Goal: Communication & Community: Share content

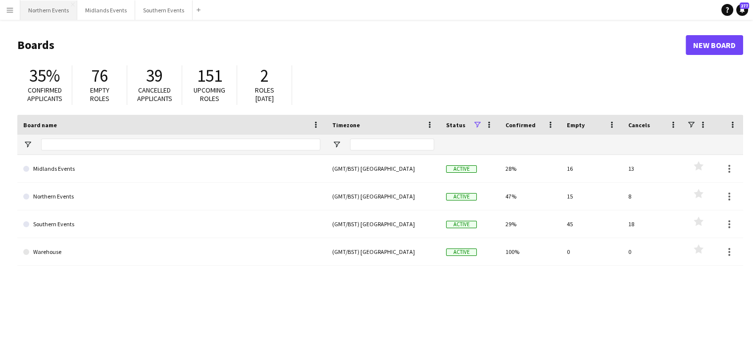
click at [72, 15] on button "Northern Events Close" at bounding box center [48, 9] width 57 height 19
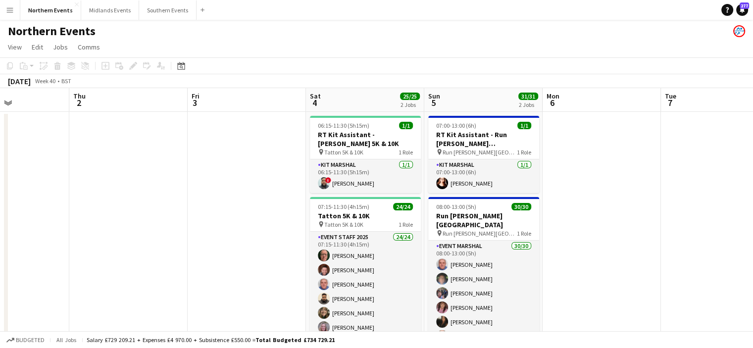
scroll to position [0, 404]
drag, startPoint x: 566, startPoint y: 234, endPoint x: 162, endPoint y: 201, distance: 405.8
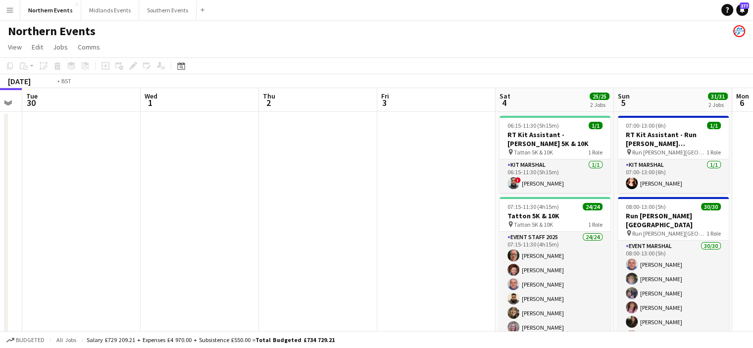
scroll to position [0, 213]
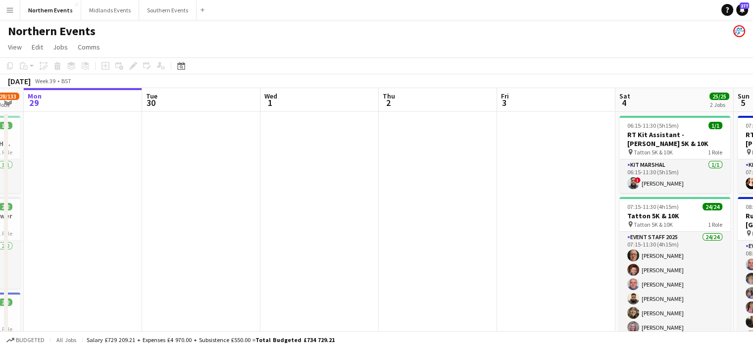
drag, startPoint x: 212, startPoint y: 245, endPoint x: 522, endPoint y: 252, distance: 310.0
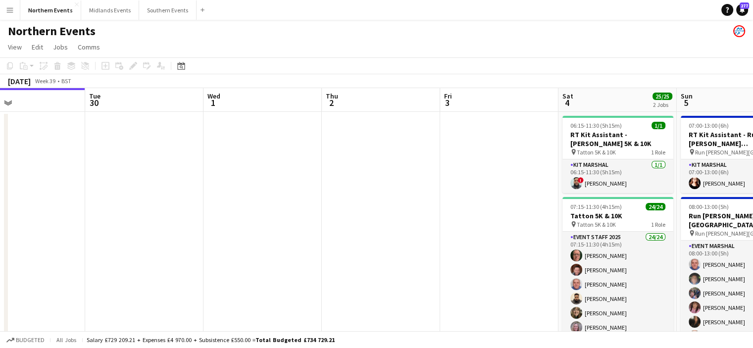
drag, startPoint x: 392, startPoint y: 262, endPoint x: 691, endPoint y: 264, distance: 299.0
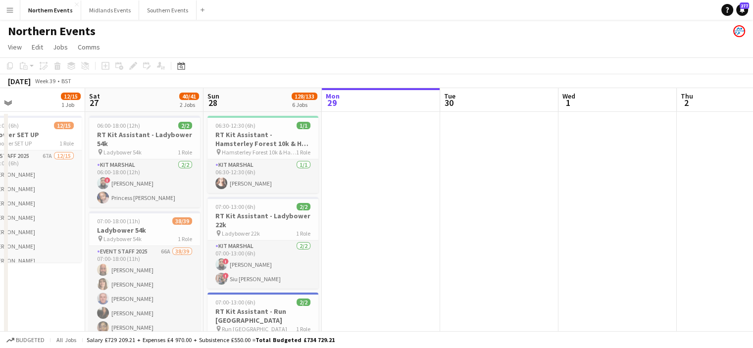
scroll to position [0, 269]
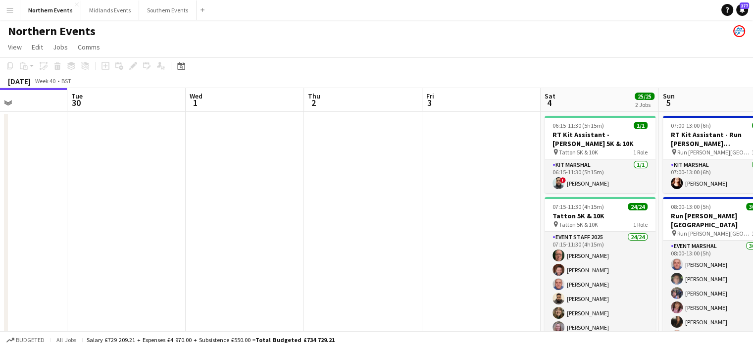
drag, startPoint x: 735, startPoint y: 314, endPoint x: 342, endPoint y: 300, distance: 393.4
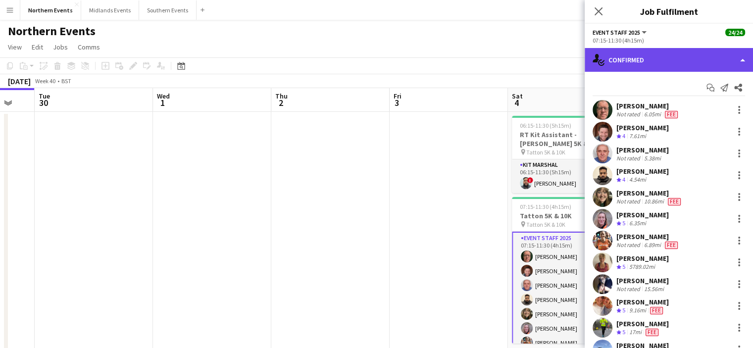
click at [644, 64] on div "single-neutral-actions-check-2 Confirmed" at bounding box center [669, 60] width 168 height 24
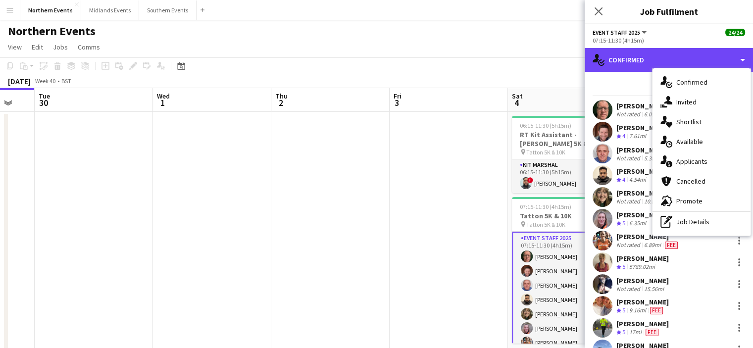
drag, startPoint x: 644, startPoint y: 64, endPoint x: 685, endPoint y: 166, distance: 109.7
click at [685, 166] on div "single-neutral-actions-check-2 Confirmed single-neutral-actions-check-2 Confirm…" at bounding box center [669, 198] width 168 height 300
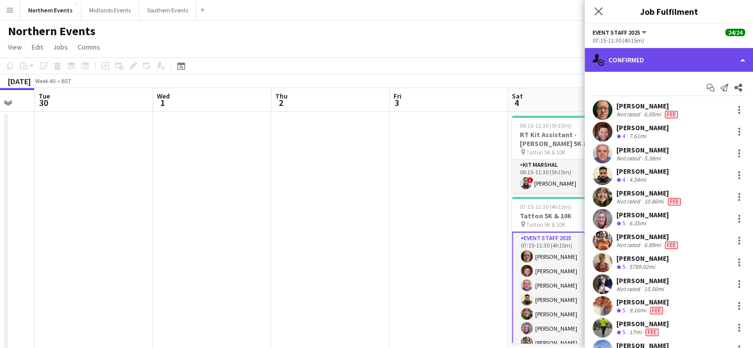
click at [657, 67] on div "single-neutral-actions-check-2 Confirmed" at bounding box center [669, 60] width 168 height 24
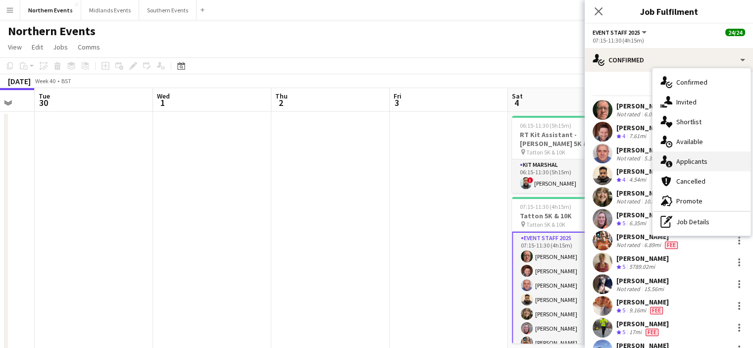
click at [696, 166] on div "single-neutral-actions-information Applicants" at bounding box center [702, 161] width 98 height 20
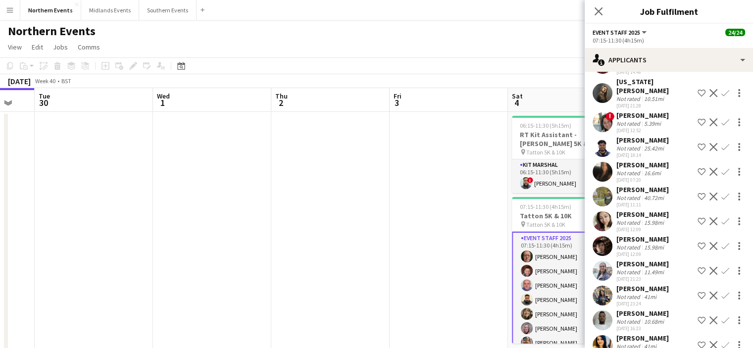
scroll to position [106, 0]
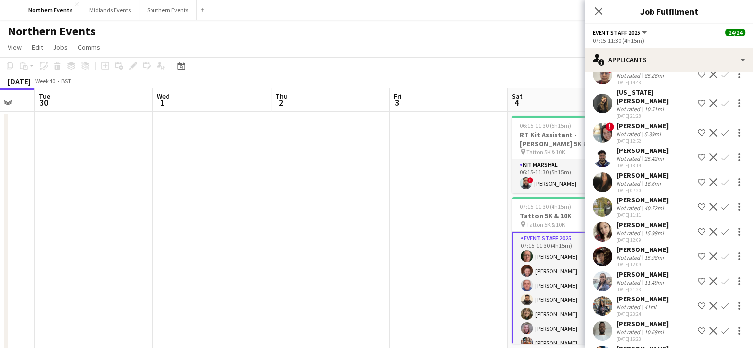
click at [650, 171] on div "[PERSON_NAME]" at bounding box center [642, 175] width 52 height 9
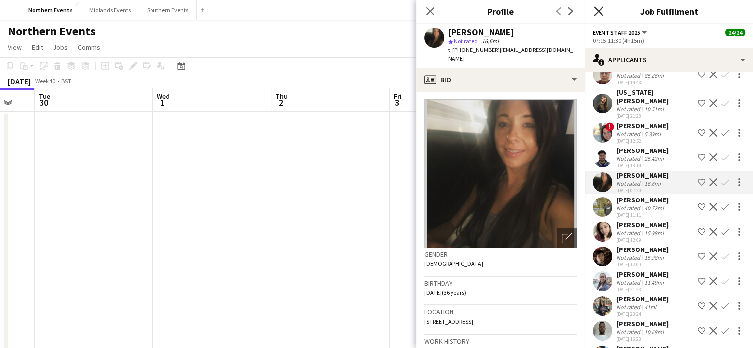
click at [598, 12] on icon at bounding box center [598, 10] width 9 height 9
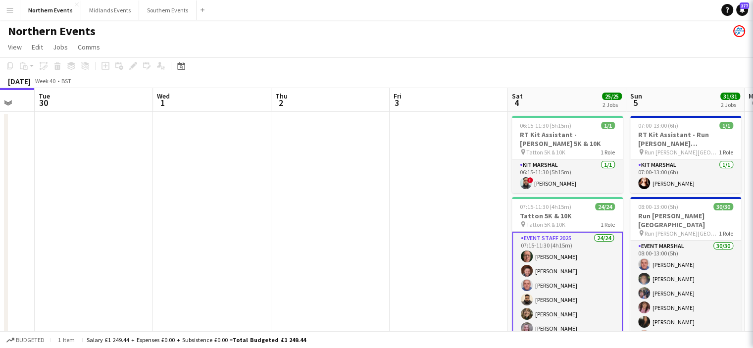
scroll to position [0, 0]
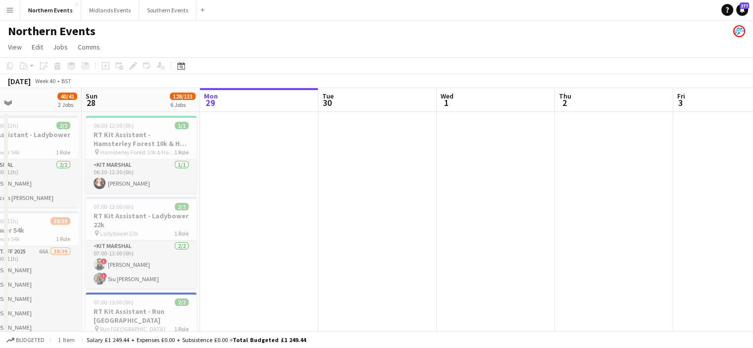
drag, startPoint x: 353, startPoint y: 111, endPoint x: 545, endPoint y: 108, distance: 192.6
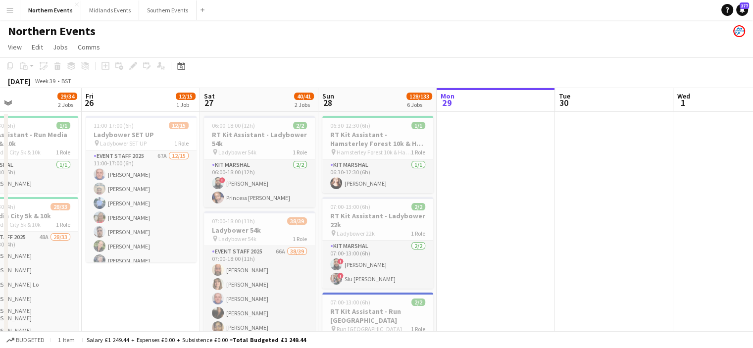
scroll to position [0, 301]
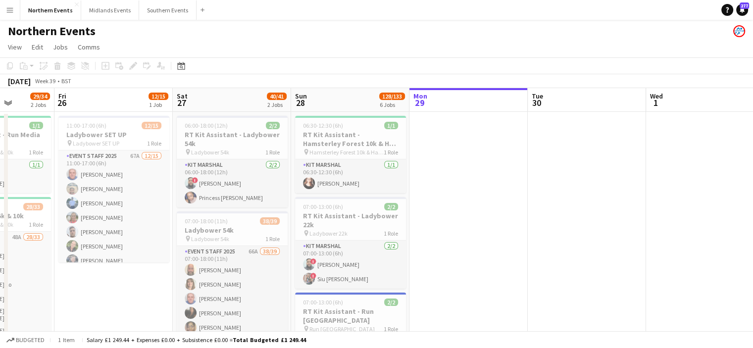
drag, startPoint x: 398, startPoint y: 158, endPoint x: 608, endPoint y: 167, distance: 210.1
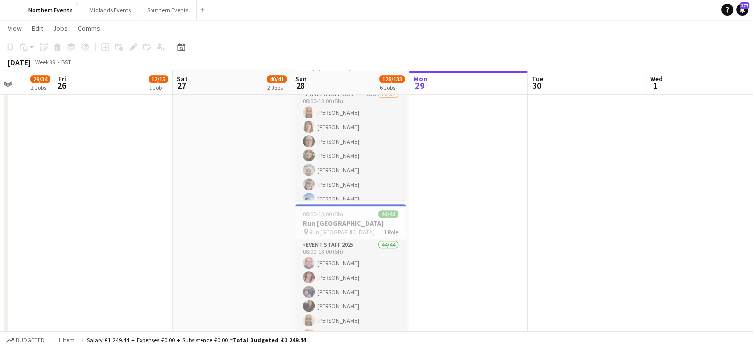
scroll to position [485, 0]
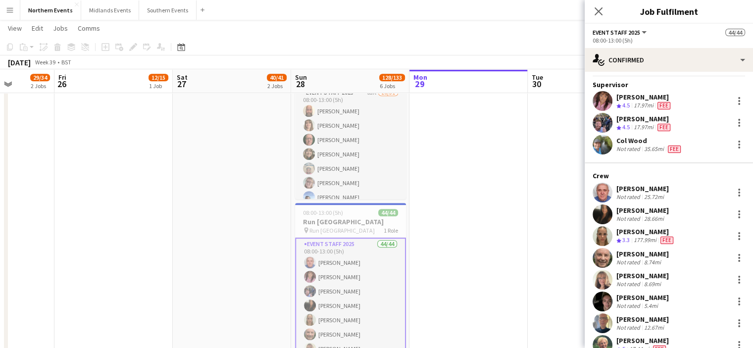
scroll to position [0, 0]
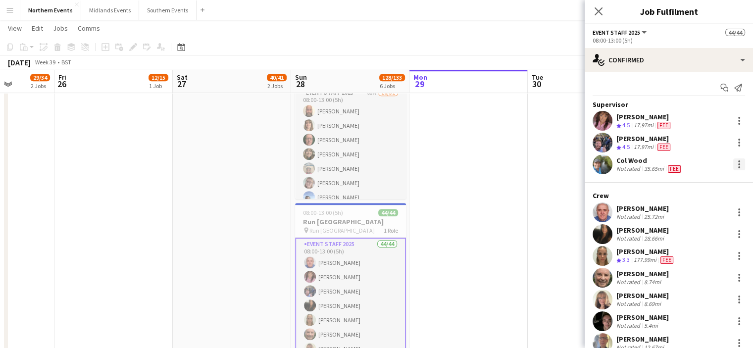
click at [734, 160] on div at bounding box center [739, 164] width 12 height 12
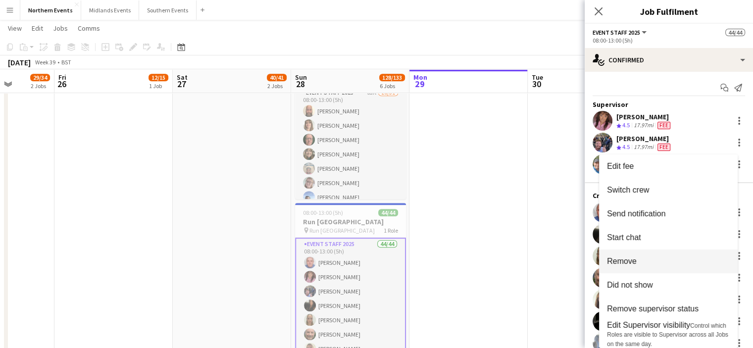
click at [661, 260] on span "Remove" at bounding box center [668, 261] width 123 height 9
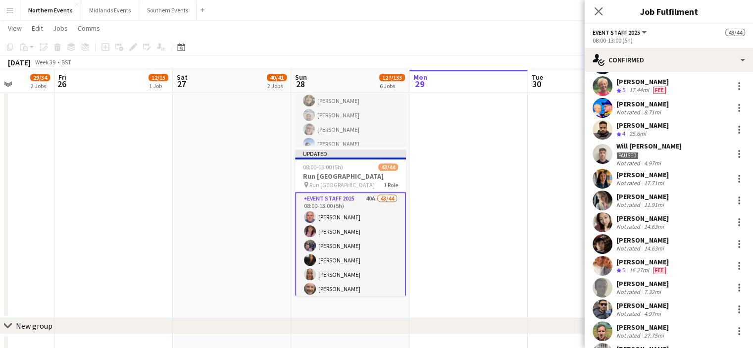
scroll to position [265, 0]
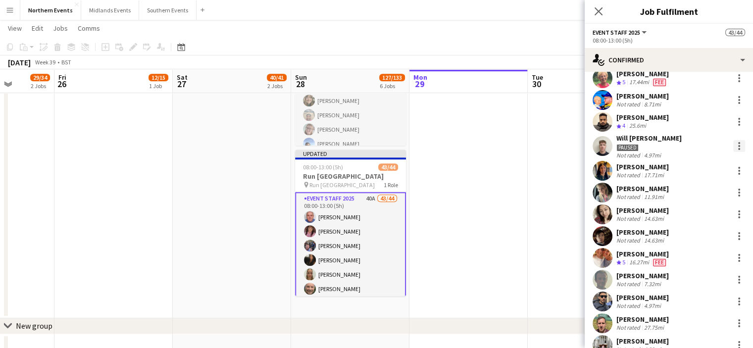
click at [738, 144] on div at bounding box center [739, 143] width 2 height 2
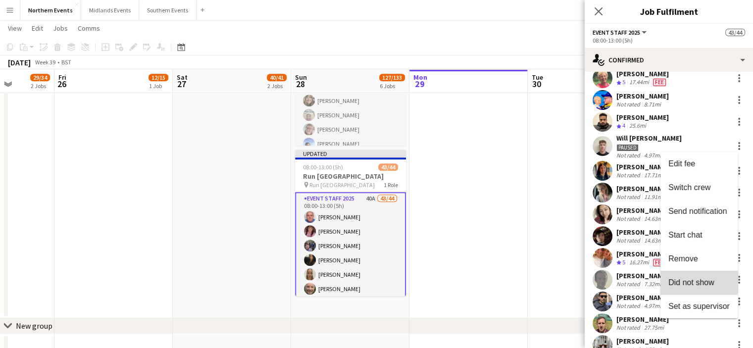
click at [695, 282] on span "Did not show" at bounding box center [691, 282] width 46 height 8
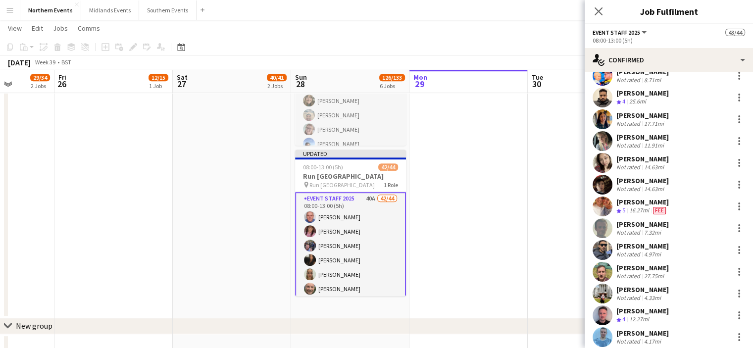
scroll to position [298, 0]
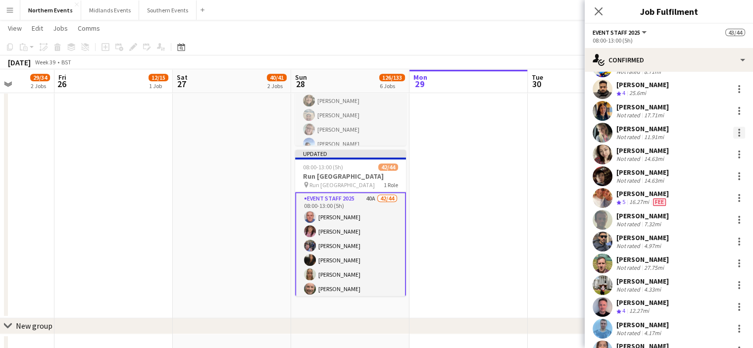
click at [733, 130] on div at bounding box center [739, 133] width 12 height 12
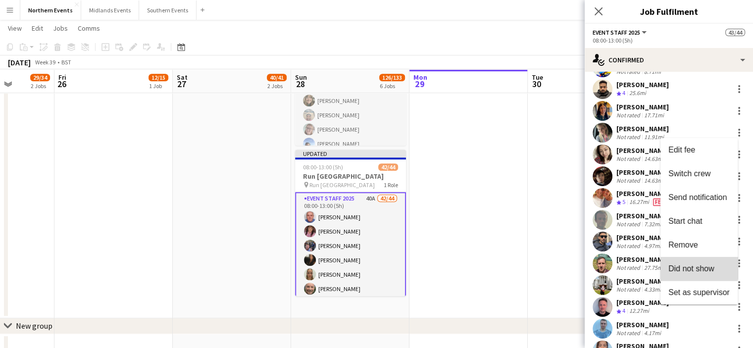
click at [698, 266] on span "Did not show" at bounding box center [691, 268] width 46 height 8
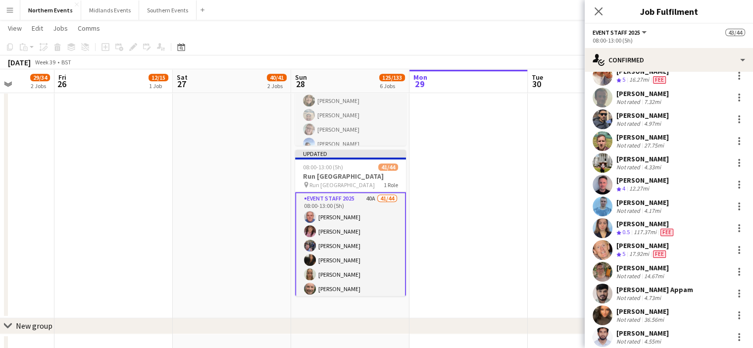
scroll to position [400, 0]
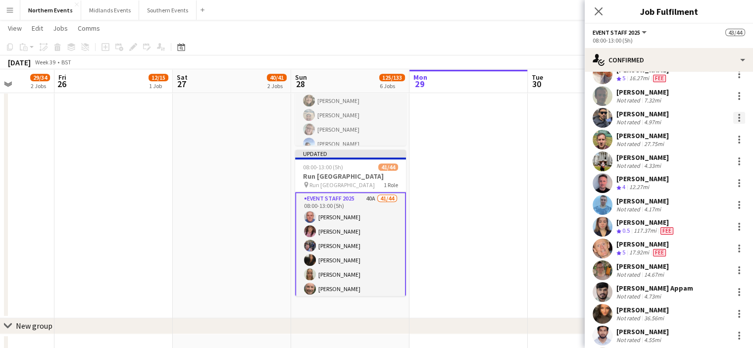
click at [733, 112] on div at bounding box center [739, 118] width 12 height 12
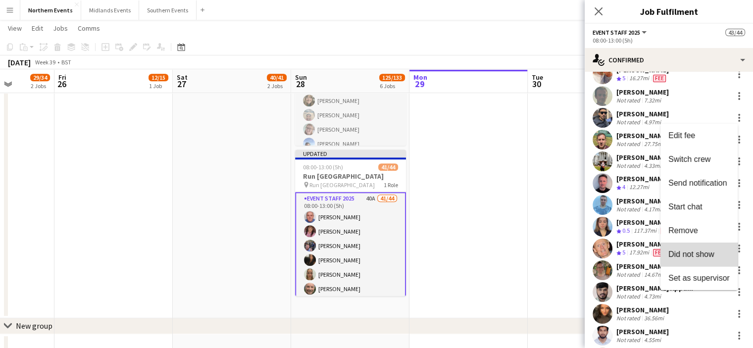
click at [701, 252] on span "Did not show" at bounding box center [691, 254] width 46 height 8
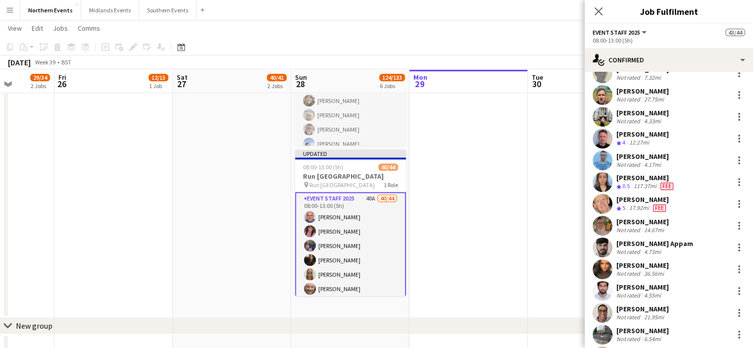
scroll to position [424, 0]
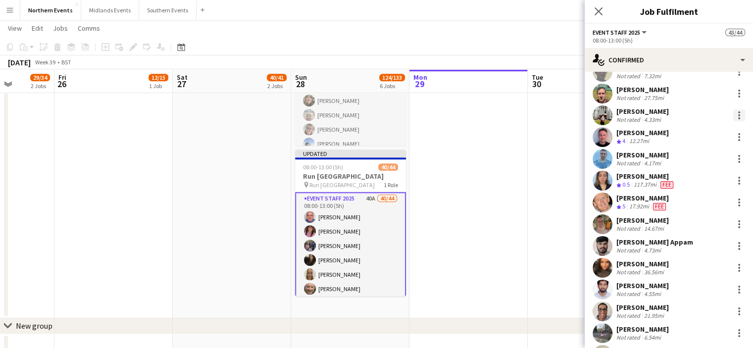
click at [738, 114] on div at bounding box center [739, 115] width 2 height 2
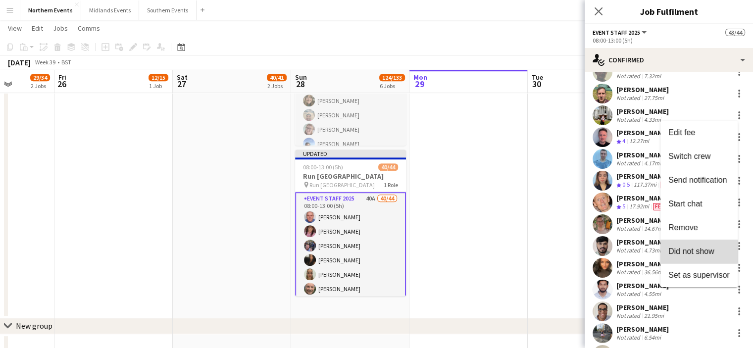
click at [698, 251] on span "Did not show" at bounding box center [691, 251] width 46 height 8
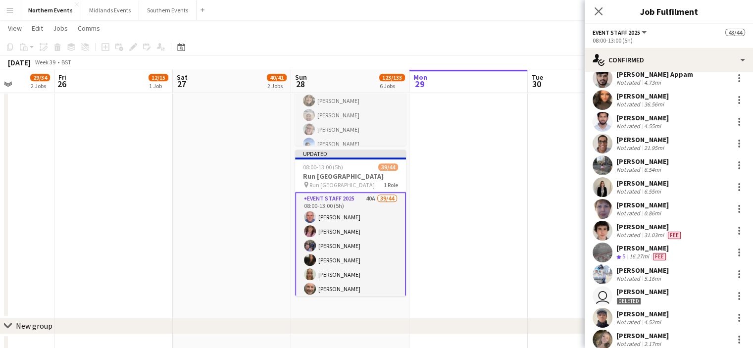
scroll to position [574, 0]
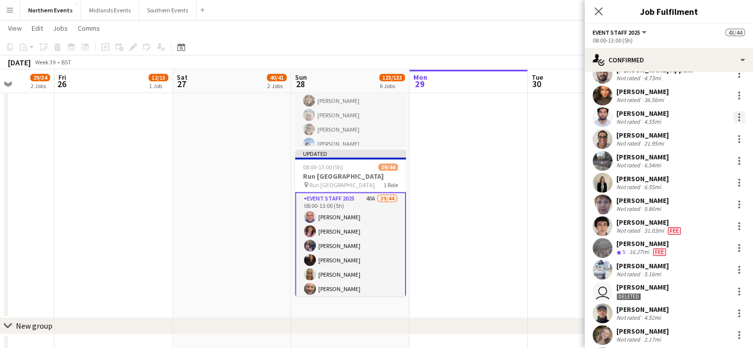
click at [733, 117] on div at bounding box center [739, 117] width 12 height 12
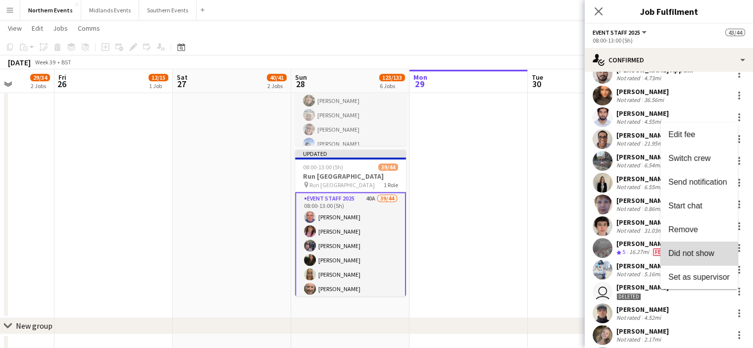
click at [703, 251] on span "Did not show" at bounding box center [691, 253] width 46 height 8
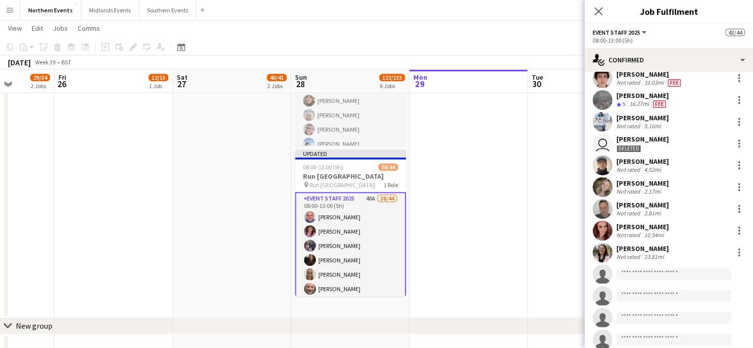
scroll to position [704, 0]
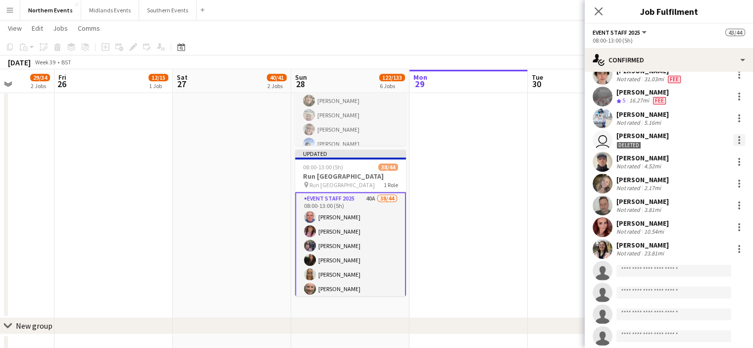
click at [733, 136] on div at bounding box center [739, 140] width 12 height 12
click at [692, 182] on span "Did not show" at bounding box center [691, 181] width 46 height 8
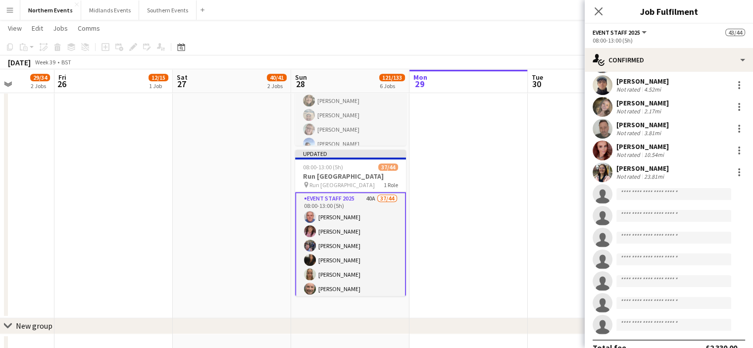
scroll to position [773, 0]
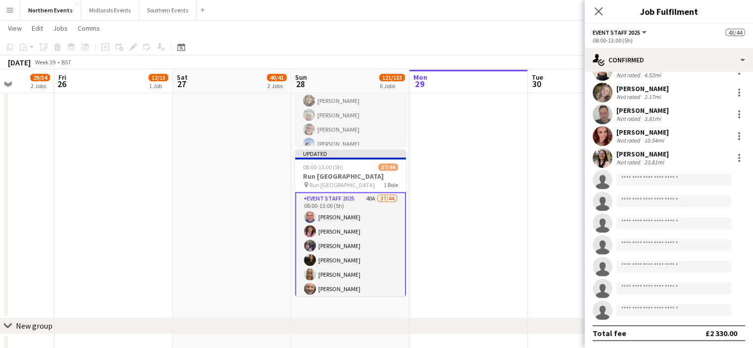
click at [636, 130] on div "[PERSON_NAME]" at bounding box center [642, 132] width 52 height 9
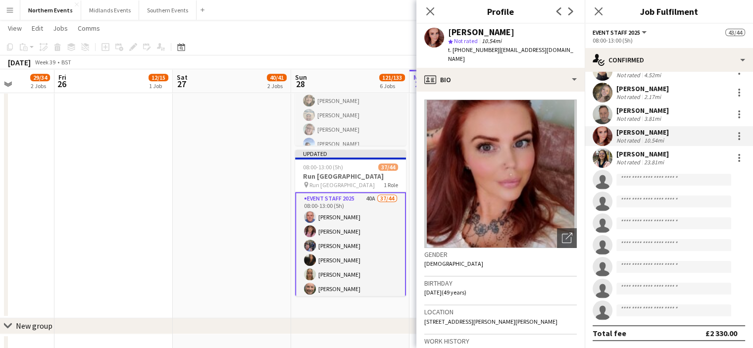
click at [636, 130] on div "[PERSON_NAME]" at bounding box center [642, 132] width 52 height 9
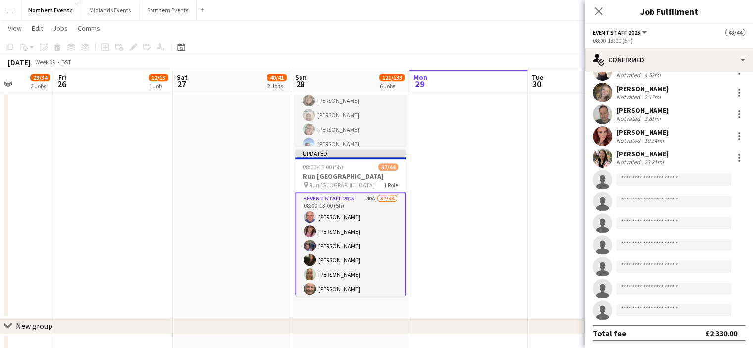
click at [636, 130] on div "[PERSON_NAME]" at bounding box center [642, 132] width 52 height 9
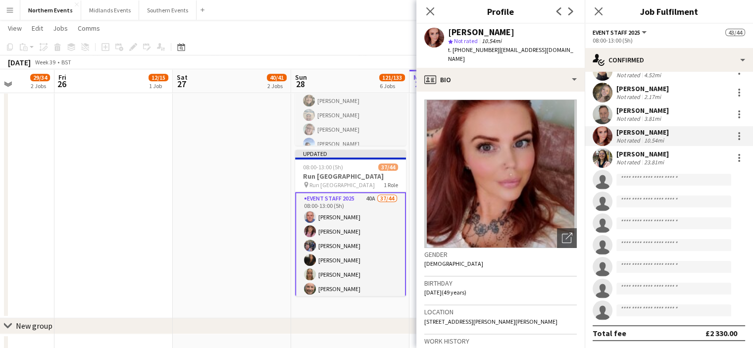
click at [636, 130] on div "[PERSON_NAME]" at bounding box center [642, 132] width 52 height 9
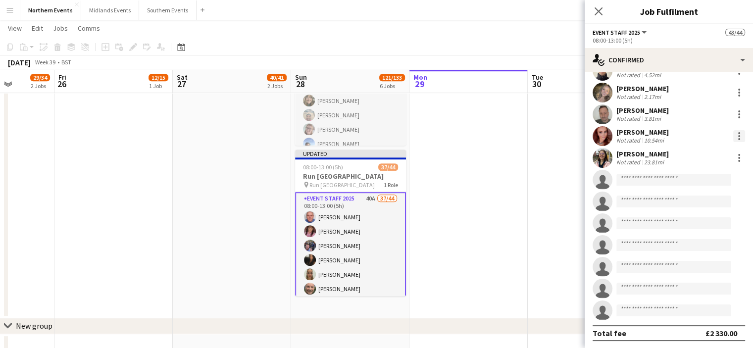
click at [735, 134] on div at bounding box center [739, 136] width 12 height 12
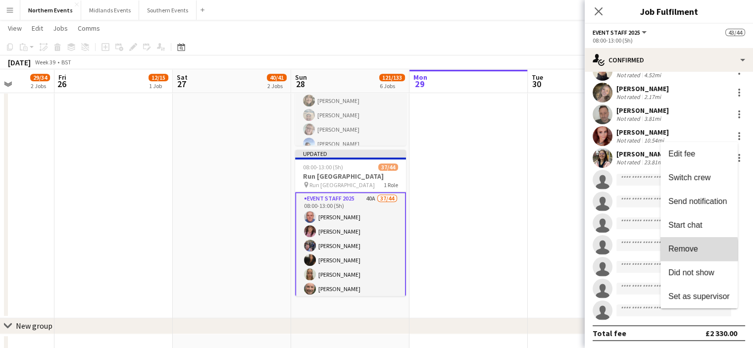
click at [694, 250] on span "Remove" at bounding box center [683, 248] width 30 height 8
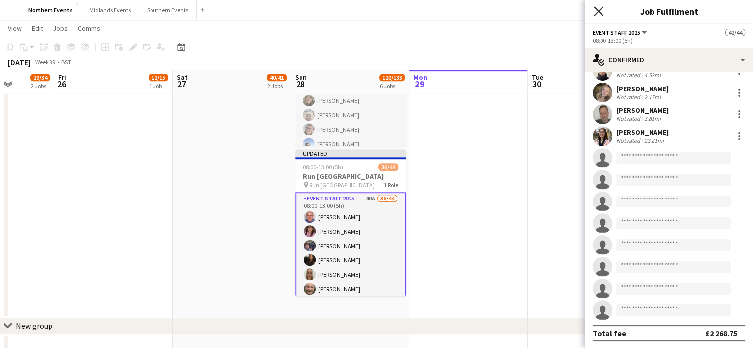
click at [600, 9] on icon "Close pop-in" at bounding box center [598, 10] width 9 height 9
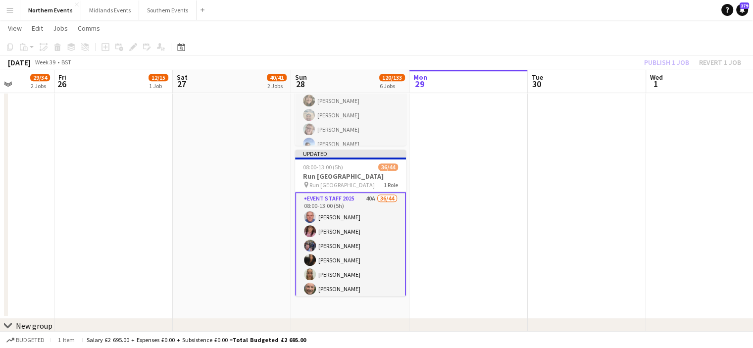
click at [661, 63] on div "Publish 1 job Revert 1 job" at bounding box center [692, 62] width 121 height 13
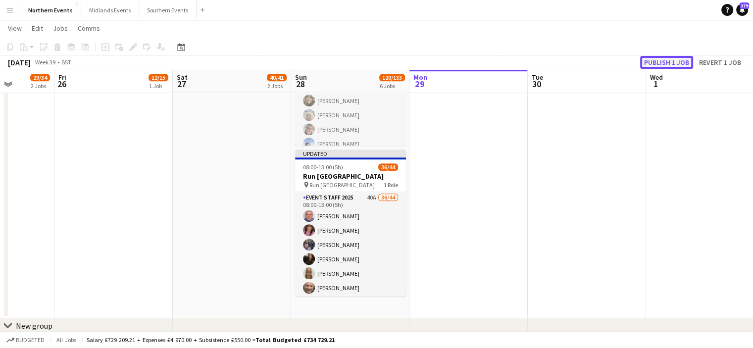
click at [661, 63] on button "Publish 1 job" at bounding box center [666, 62] width 53 height 13
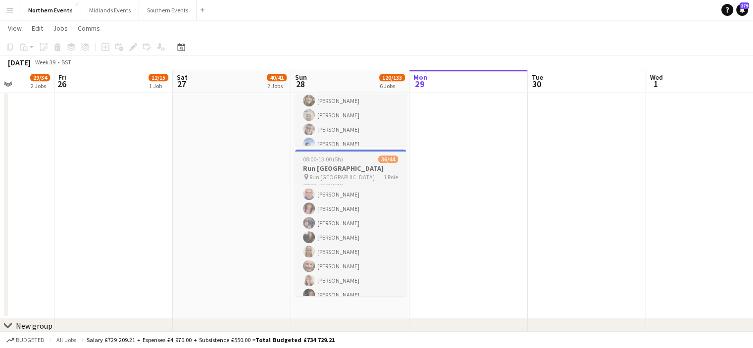
scroll to position [0, 0]
click at [8, 8] on app-icon "Menu" at bounding box center [10, 10] width 8 height 8
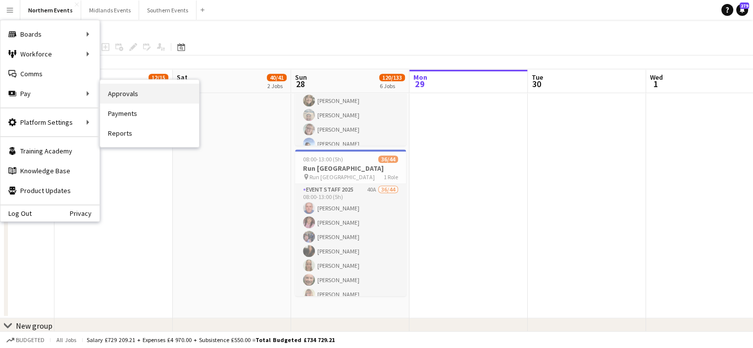
click at [132, 89] on link "Approvals" at bounding box center [149, 94] width 99 height 20
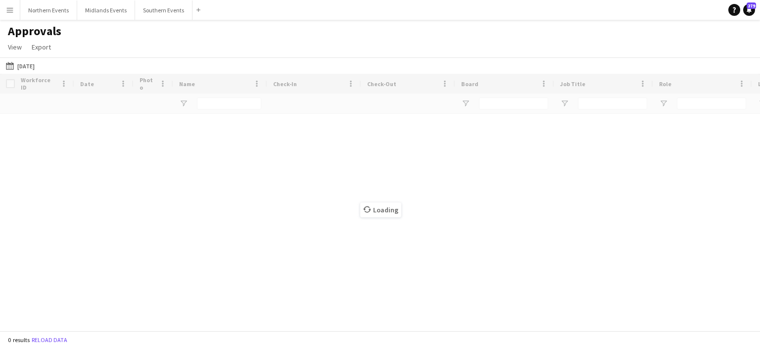
type input "**"
type input "***"
type input "**"
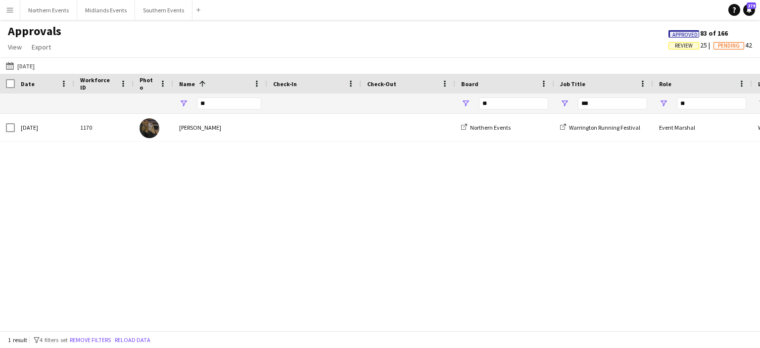
click at [26, 81] on span "Date" at bounding box center [28, 83] width 14 height 7
click at [11, 63] on app-icon "[DATE]" at bounding box center [11, 66] width 11 height 8
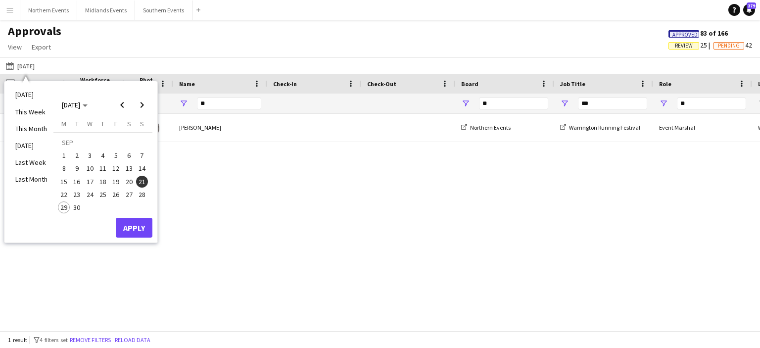
click at [141, 194] on span "28" at bounding box center [142, 195] width 12 height 12
click at [131, 229] on button "Apply" at bounding box center [134, 228] width 37 height 20
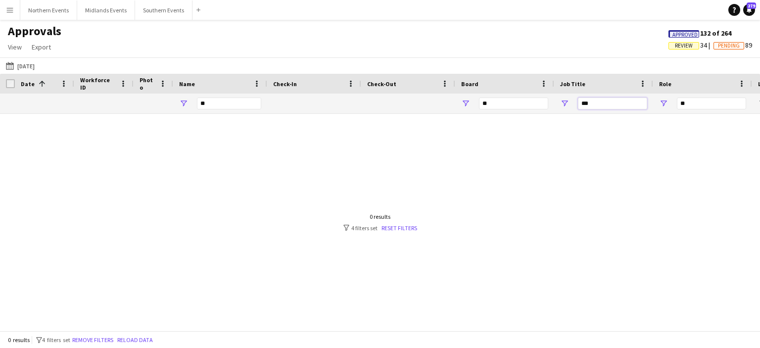
click at [598, 103] on input "***" at bounding box center [612, 104] width 69 height 12
type input "*"
type input "***"
click at [214, 106] on input "**" at bounding box center [229, 104] width 64 height 12
type input "*"
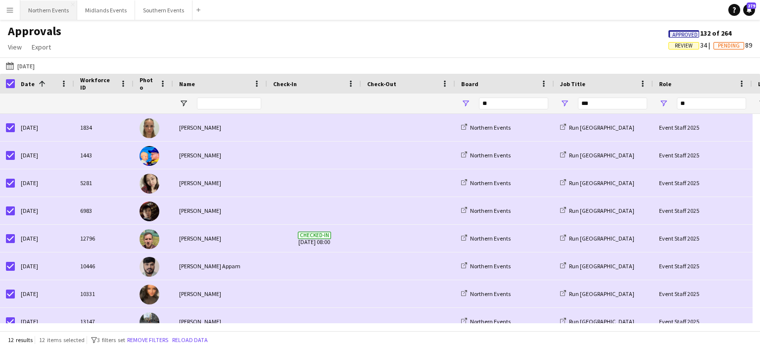
click at [46, 7] on button "Northern Events Close" at bounding box center [48, 9] width 57 height 19
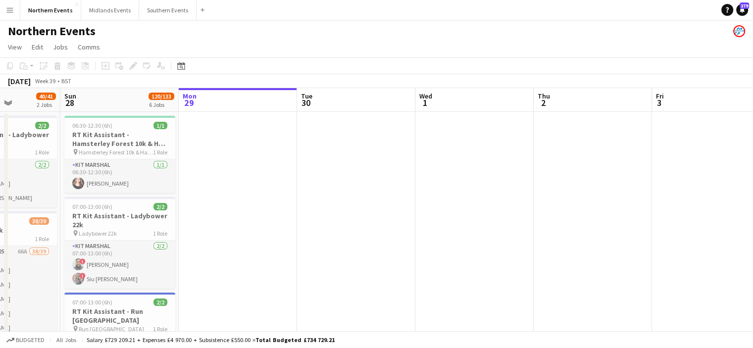
scroll to position [0, 278]
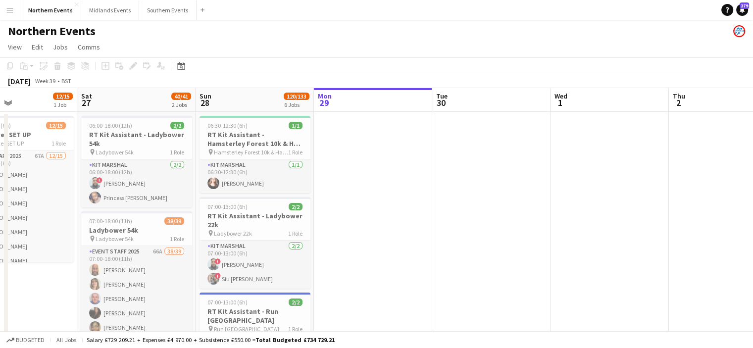
drag, startPoint x: 166, startPoint y: 170, endPoint x: 361, endPoint y: 162, distance: 195.7
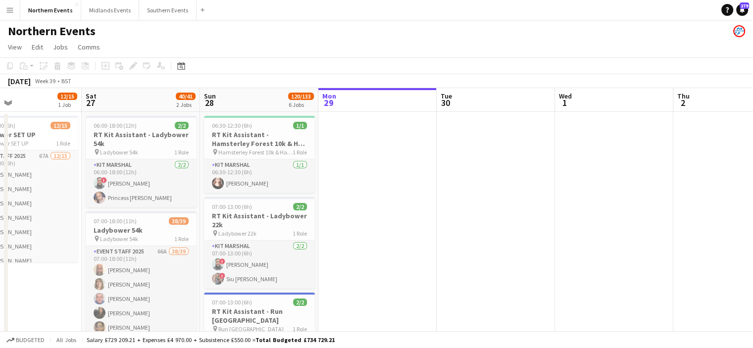
scroll to position [0, 272]
drag, startPoint x: 402, startPoint y: 198, endPoint x: 403, endPoint y: 125, distance: 72.8
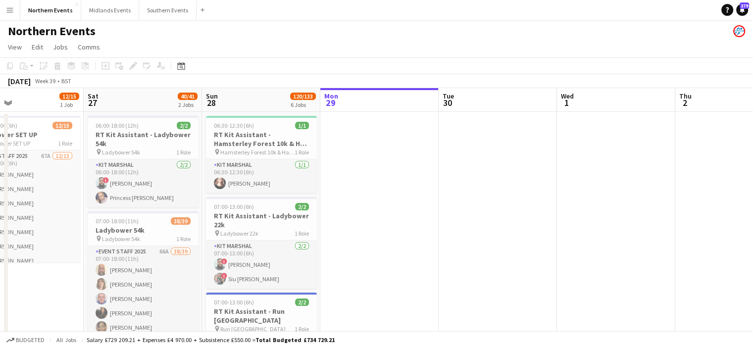
scroll to position [0, 272]
drag, startPoint x: 296, startPoint y: 274, endPoint x: 295, endPoint y: 143, distance: 131.2
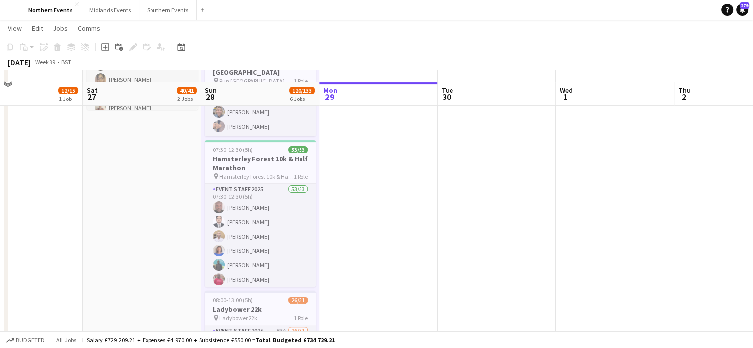
scroll to position [265, 0]
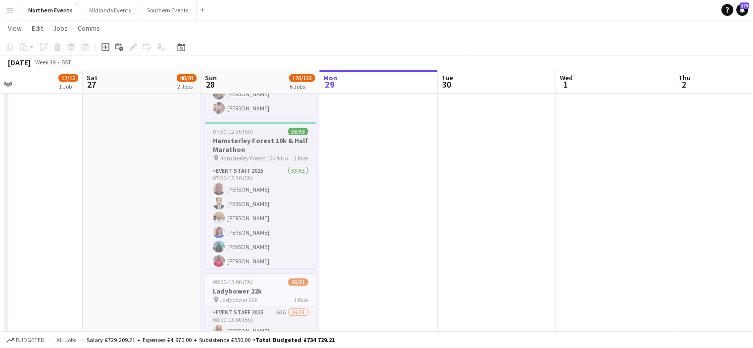
click at [277, 139] on h3 "Hamsterley Forest 10k & Half Marathon" at bounding box center [260, 145] width 111 height 18
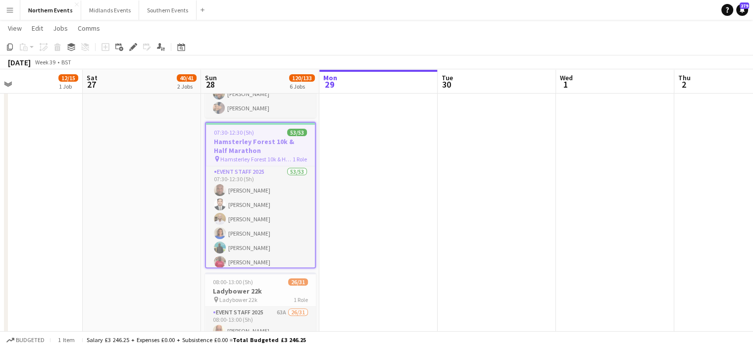
click at [277, 139] on h3 "Hamsterley Forest 10k & Half Marathon" at bounding box center [260, 146] width 109 height 18
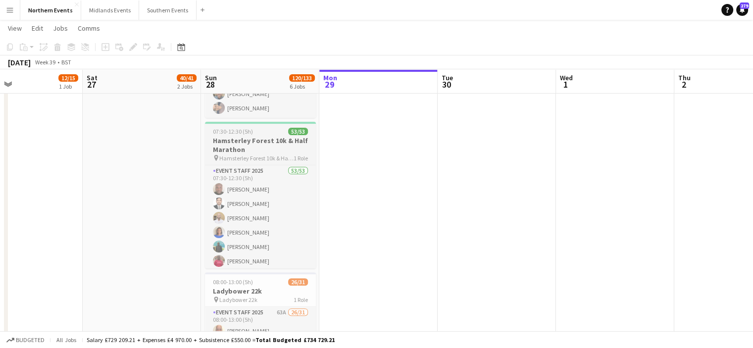
click at [277, 139] on h3 "Hamsterley Forest 10k & Half Marathon" at bounding box center [260, 145] width 111 height 18
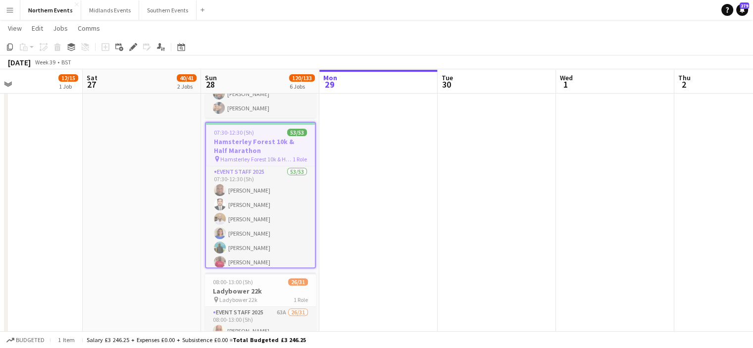
click at [277, 139] on h3 "Hamsterley Forest 10k & Half Marathon" at bounding box center [260, 146] width 109 height 18
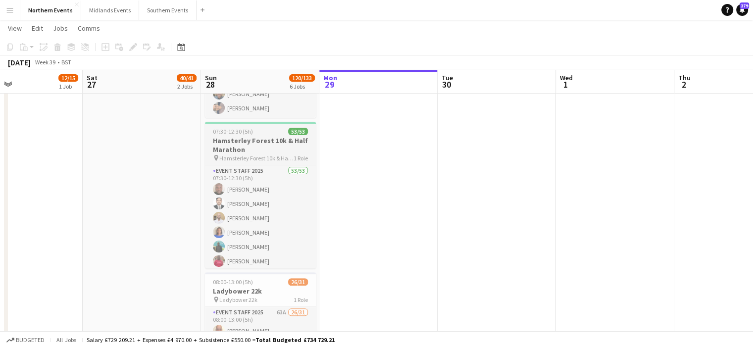
click at [254, 141] on h3 "Hamsterley Forest 10k & Half Marathon" at bounding box center [260, 145] width 111 height 18
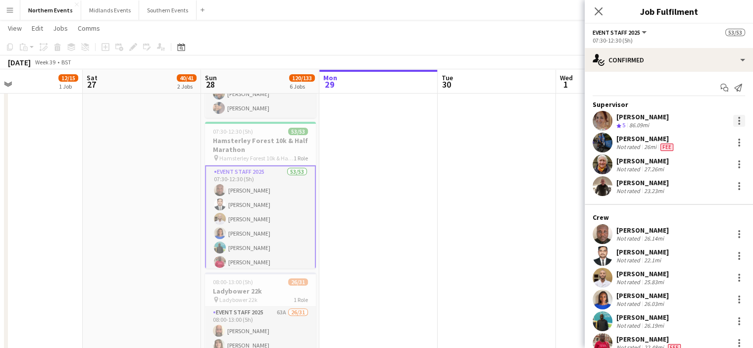
click at [733, 115] on div at bounding box center [739, 121] width 12 height 12
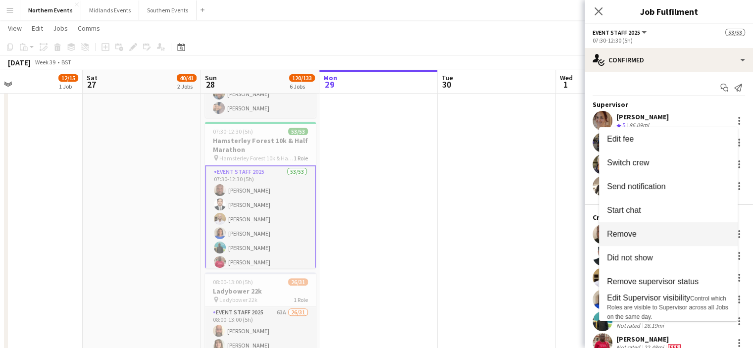
click at [622, 231] on span "Remove" at bounding box center [622, 234] width 30 height 8
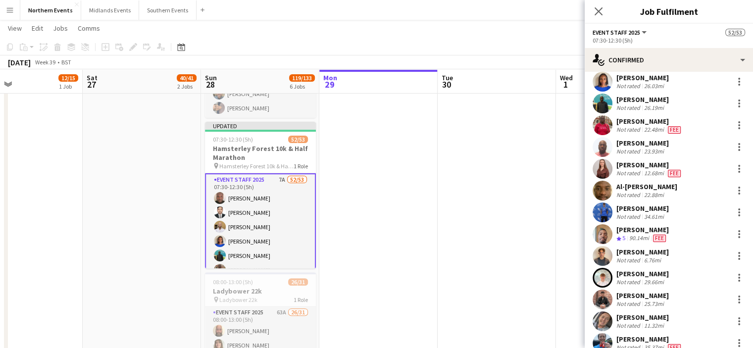
scroll to position [188, 0]
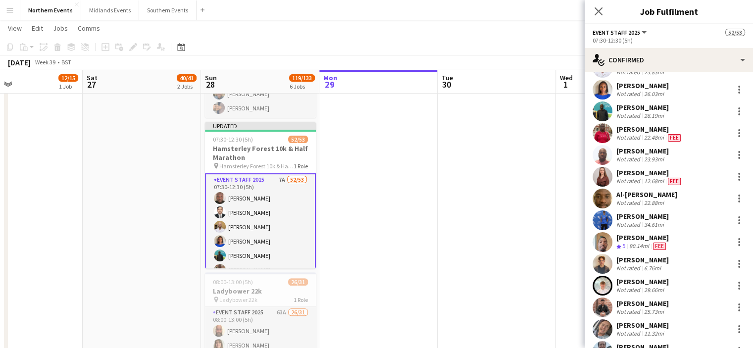
click at [648, 83] on div "[PERSON_NAME]" at bounding box center [642, 85] width 52 height 9
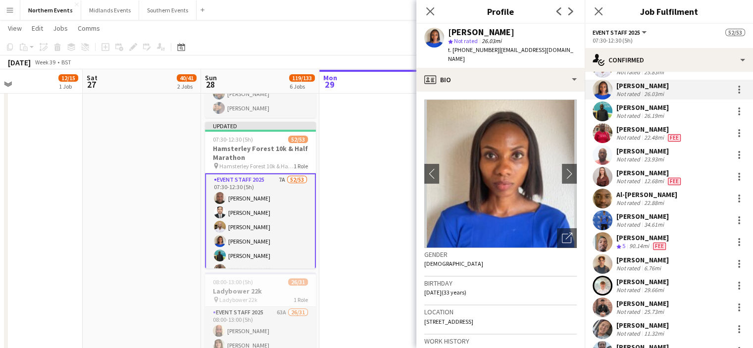
click at [648, 83] on div "[PERSON_NAME]" at bounding box center [642, 85] width 52 height 9
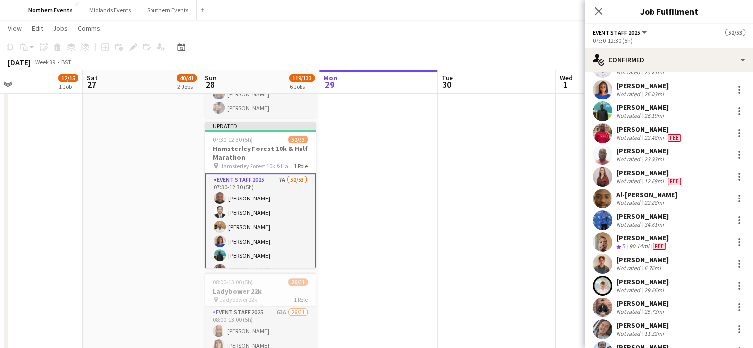
click at [683, 129] on div "[PERSON_NAME]" at bounding box center [649, 129] width 66 height 9
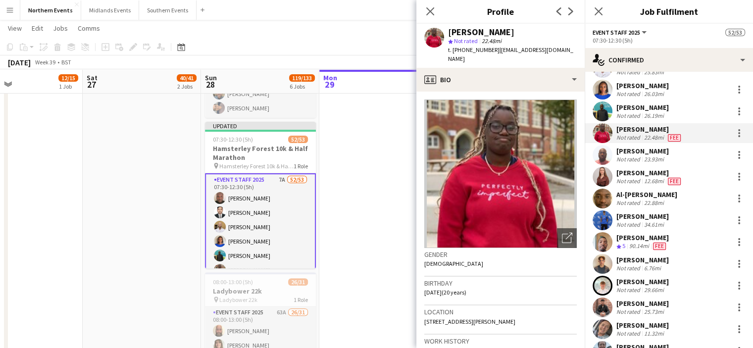
click at [683, 129] on div "[PERSON_NAME]" at bounding box center [649, 129] width 66 height 9
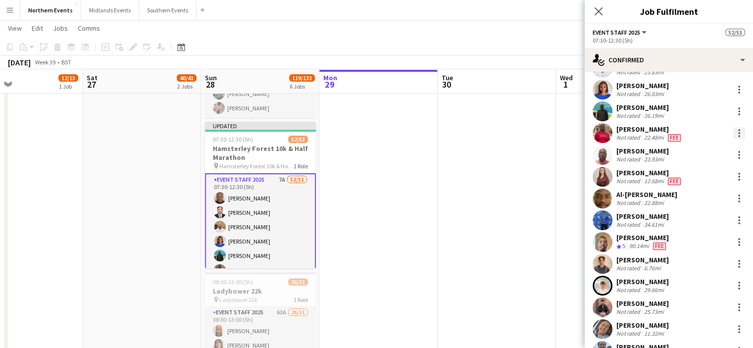
click at [733, 131] on div at bounding box center [739, 133] width 12 height 12
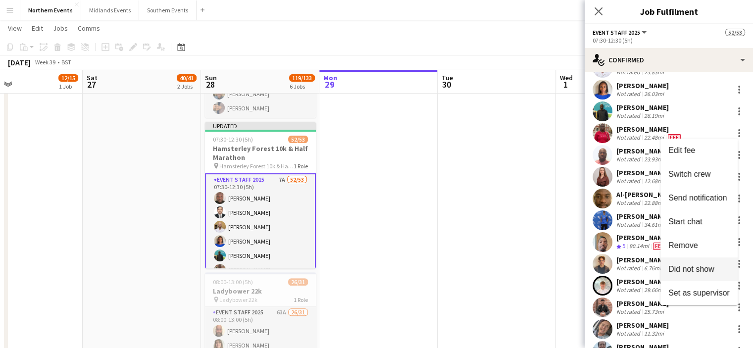
click at [701, 270] on span "Did not show" at bounding box center [691, 269] width 46 height 8
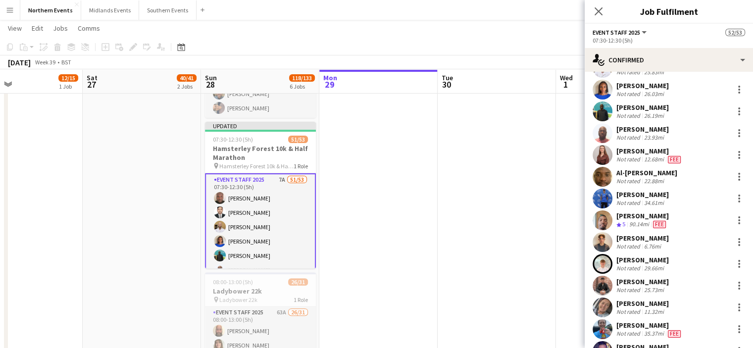
click at [657, 148] on div "[PERSON_NAME]" at bounding box center [649, 151] width 66 height 9
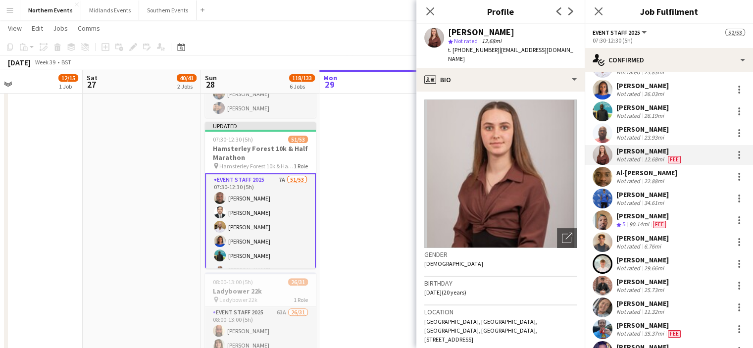
click at [657, 148] on div "[PERSON_NAME]" at bounding box center [649, 151] width 66 height 9
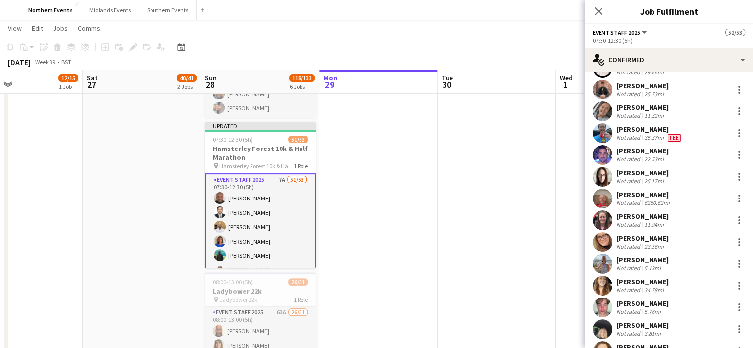
scroll to position [390, 0]
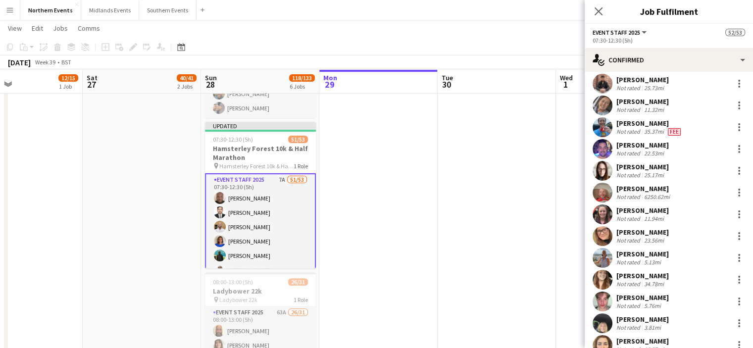
click at [647, 97] on div "[PERSON_NAME]" at bounding box center [642, 101] width 52 height 9
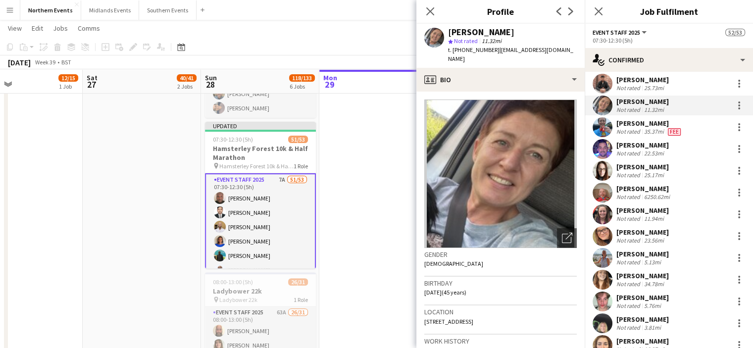
click at [647, 97] on div "[PERSON_NAME]" at bounding box center [642, 101] width 52 height 9
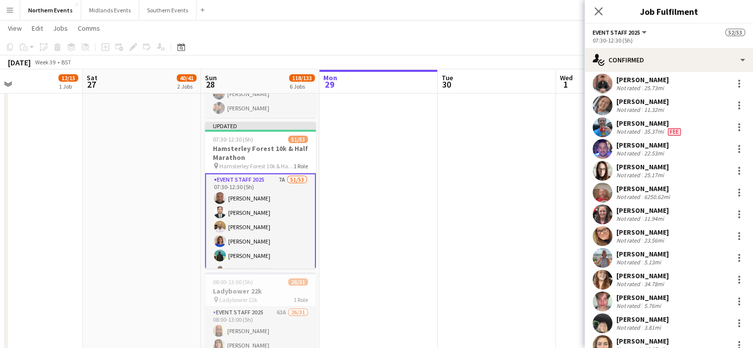
click at [647, 97] on div "[PERSON_NAME]" at bounding box center [642, 101] width 52 height 9
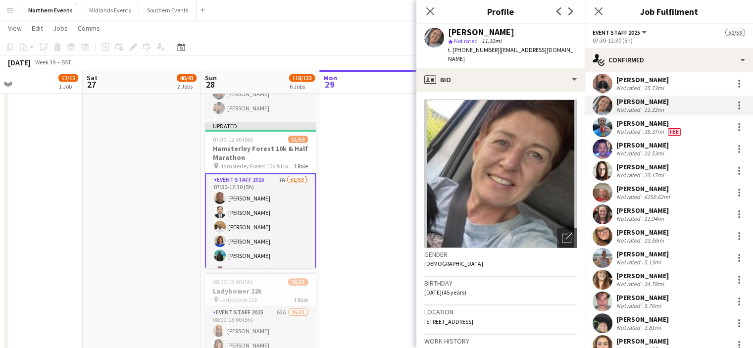
click at [647, 97] on div "[PERSON_NAME]" at bounding box center [642, 101] width 52 height 9
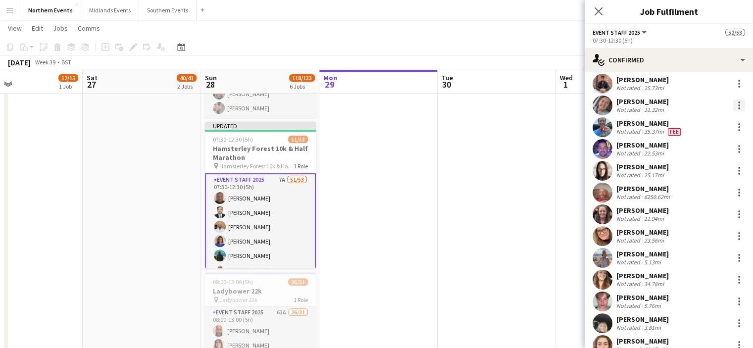
click at [738, 104] on div at bounding box center [739, 105] width 2 height 2
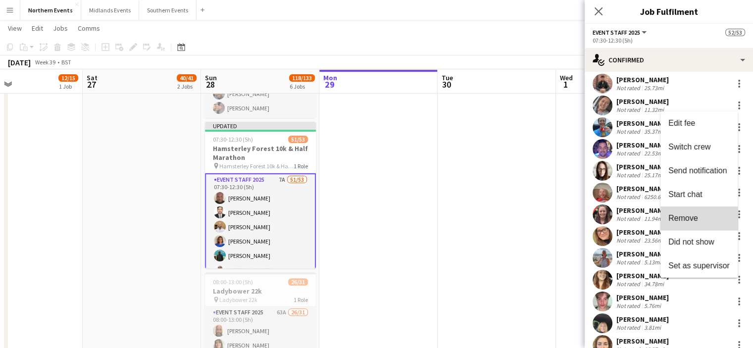
click at [697, 220] on span "Remove" at bounding box center [683, 218] width 30 height 8
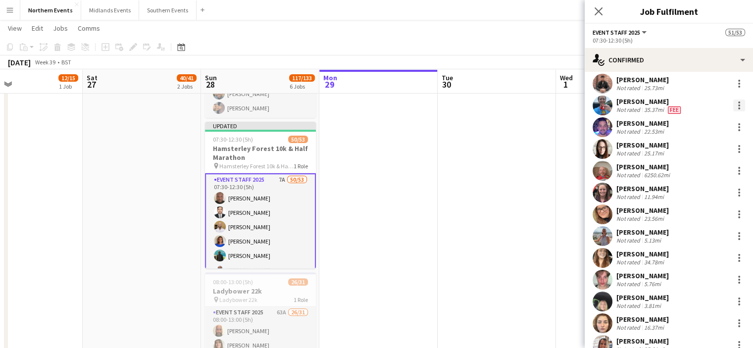
click at [733, 104] on div at bounding box center [739, 106] width 12 height 12
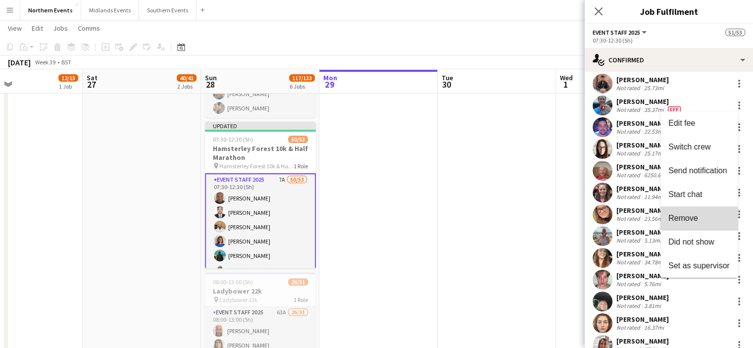
click at [689, 223] on button "Remove" at bounding box center [698, 218] width 77 height 24
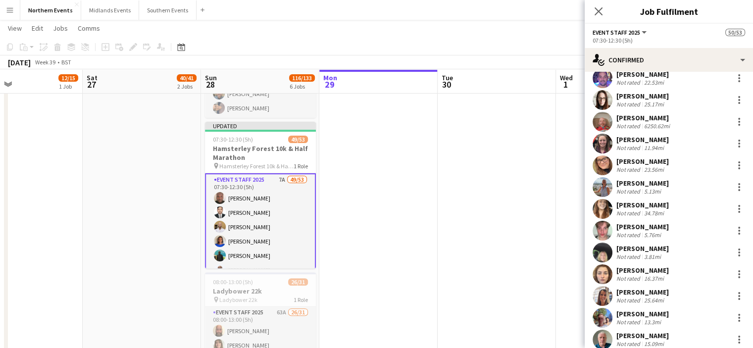
scroll to position [431, 0]
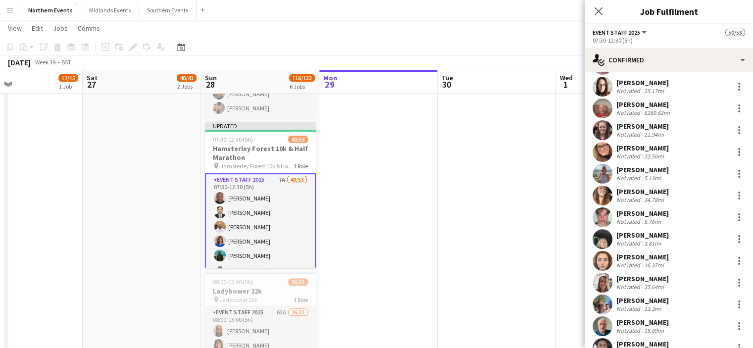
click at [640, 81] on div "[PERSON_NAME]" at bounding box center [642, 82] width 52 height 9
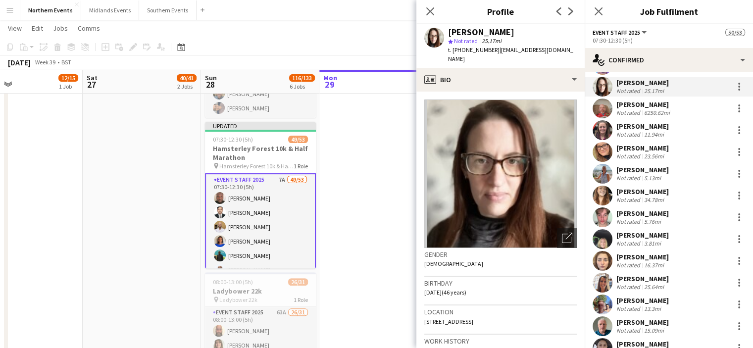
click at [640, 81] on div "[PERSON_NAME]" at bounding box center [642, 82] width 52 height 9
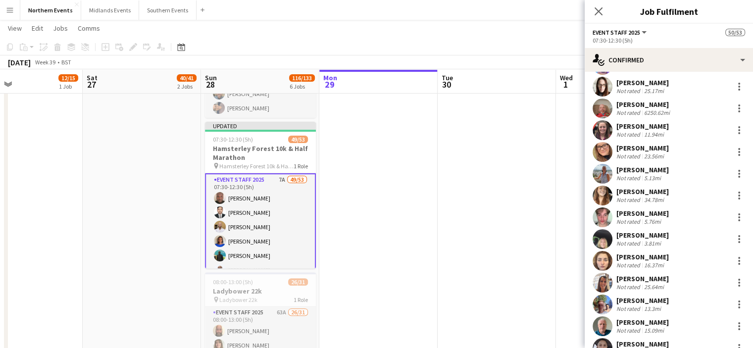
click at [648, 102] on div "[PERSON_NAME]" at bounding box center [643, 104] width 55 height 9
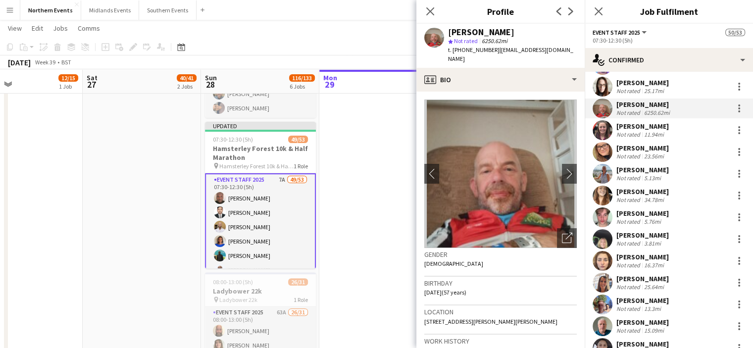
click at [648, 102] on div "[PERSON_NAME]" at bounding box center [643, 104] width 55 height 9
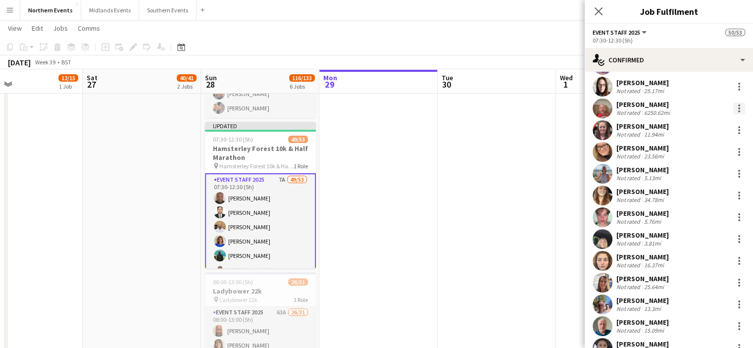
click at [734, 106] on div at bounding box center [739, 108] width 12 height 12
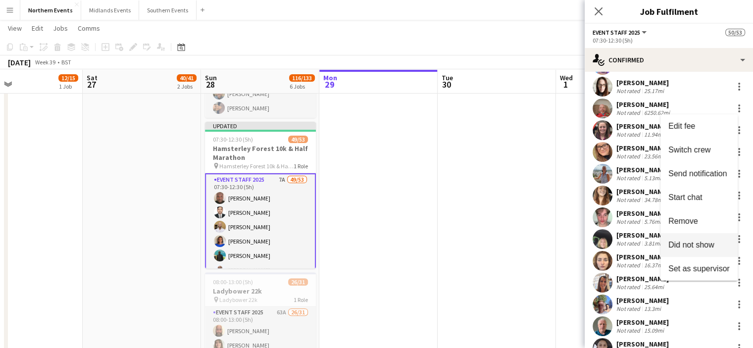
click at [707, 245] on span "Did not show" at bounding box center [691, 244] width 46 height 8
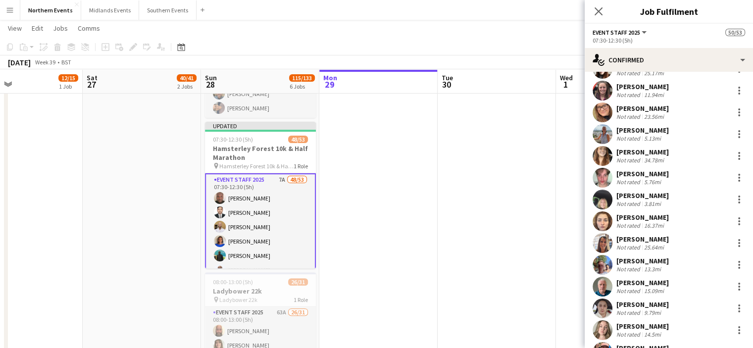
scroll to position [456, 0]
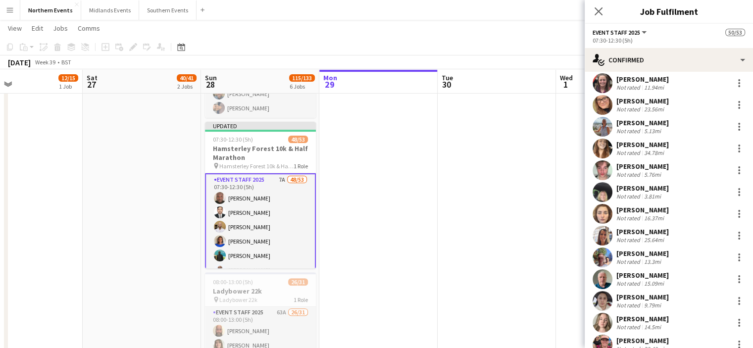
click at [646, 75] on div "[PERSON_NAME]" at bounding box center [642, 79] width 52 height 9
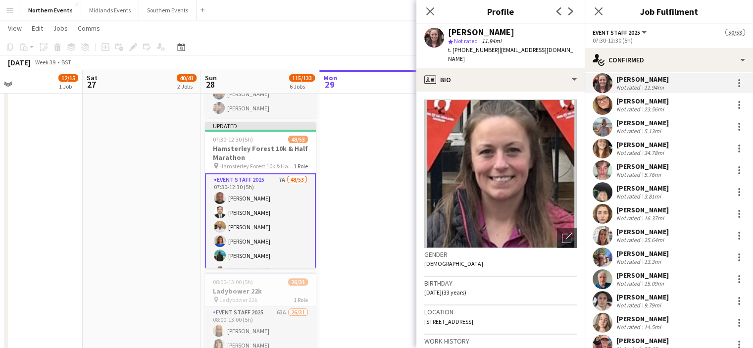
click at [646, 75] on div "[PERSON_NAME]" at bounding box center [642, 79] width 52 height 9
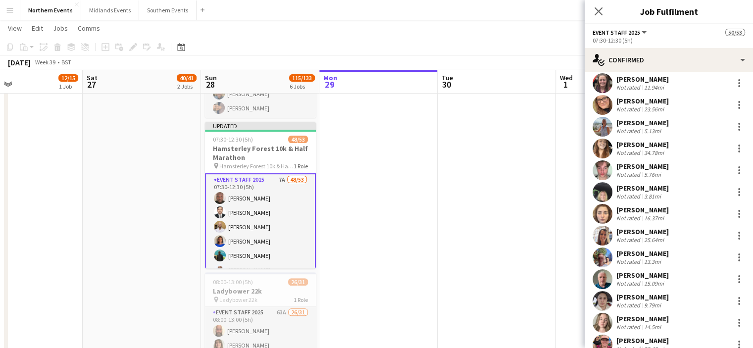
click at [655, 95] on div "[PERSON_NAME] Not rated 23.56mi" at bounding box center [669, 105] width 168 height 20
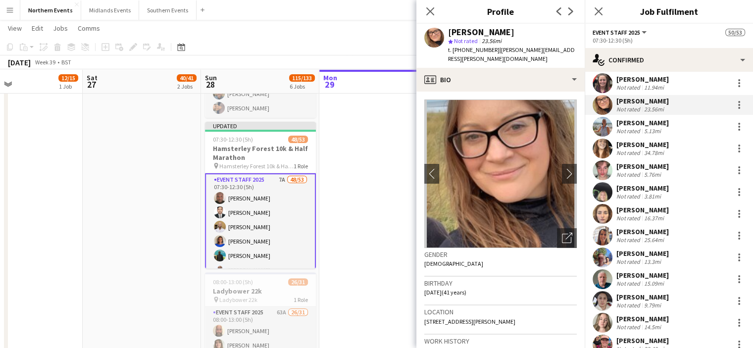
click at [655, 95] on div "[PERSON_NAME] Not rated 23.56mi" at bounding box center [669, 105] width 168 height 20
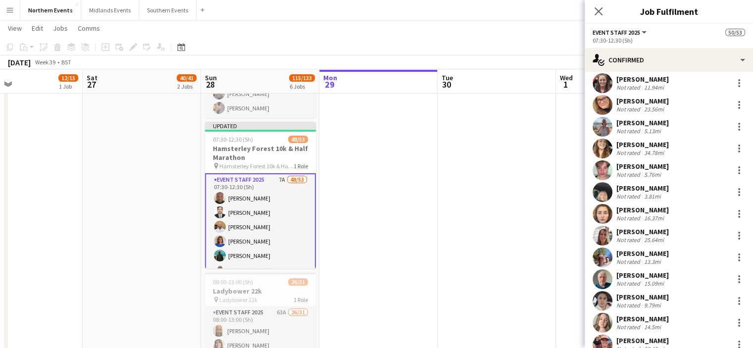
click at [655, 120] on div "[PERSON_NAME]" at bounding box center [642, 122] width 52 height 9
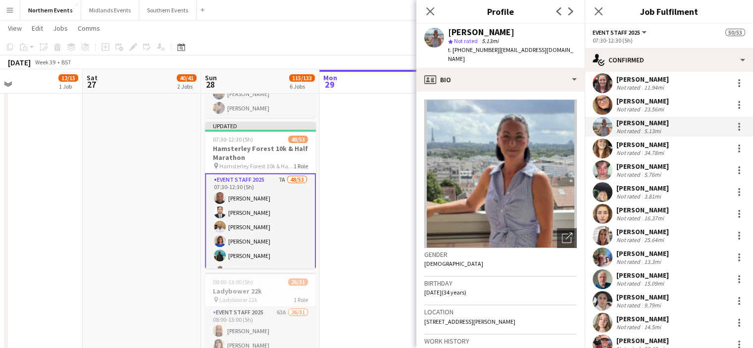
click at [655, 120] on div "[PERSON_NAME]" at bounding box center [642, 122] width 52 height 9
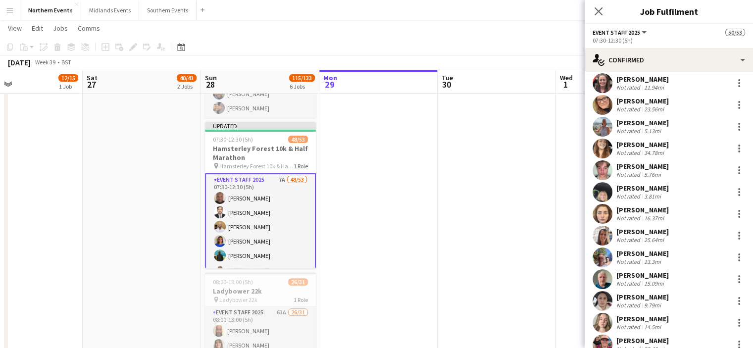
click at [655, 143] on div "[PERSON_NAME]" at bounding box center [642, 144] width 52 height 9
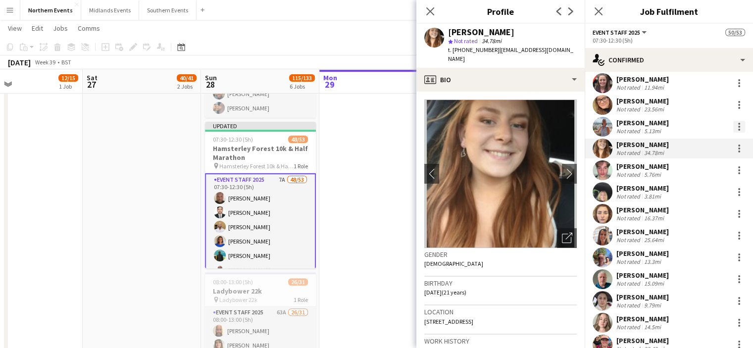
click at [736, 128] on div at bounding box center [739, 127] width 12 height 12
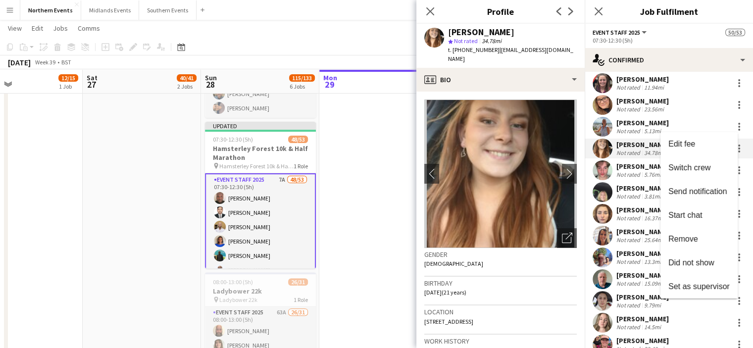
click at [696, 120] on div at bounding box center [376, 174] width 753 height 348
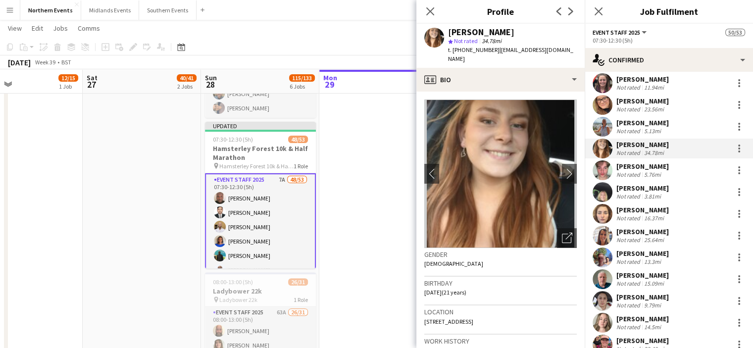
click at [640, 148] on div "[PERSON_NAME]" at bounding box center [642, 144] width 52 height 9
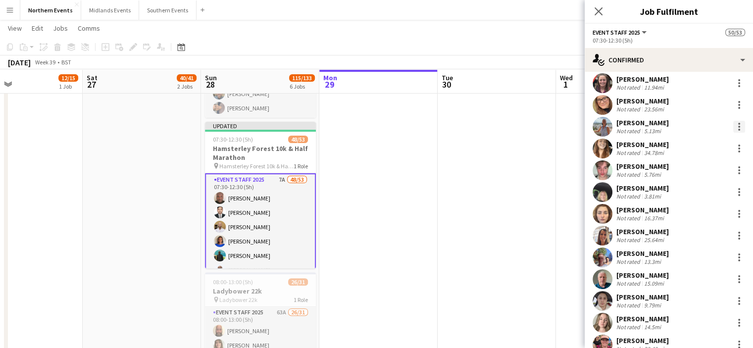
click at [736, 122] on div at bounding box center [739, 127] width 12 height 12
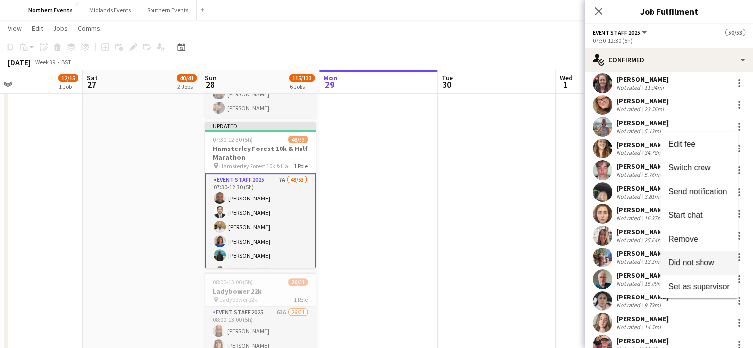
click at [695, 257] on button "Did not show" at bounding box center [698, 263] width 77 height 24
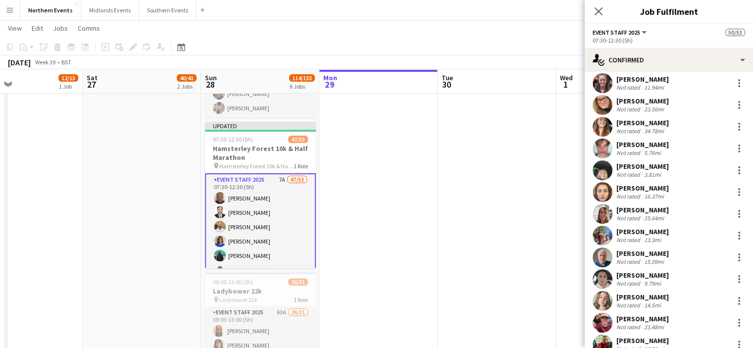
click at [657, 120] on div "[PERSON_NAME]" at bounding box center [642, 122] width 52 height 9
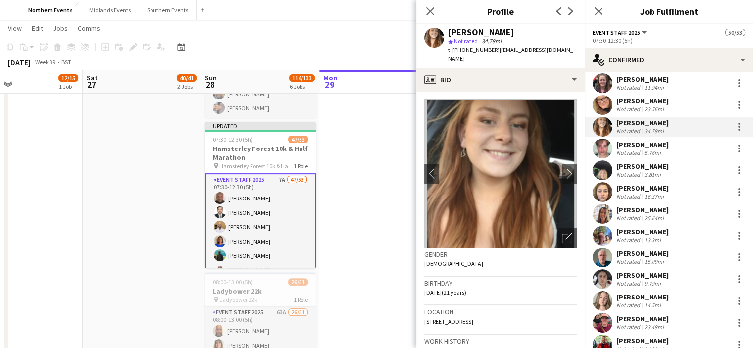
click at [657, 120] on div "[PERSON_NAME]" at bounding box center [642, 122] width 52 height 9
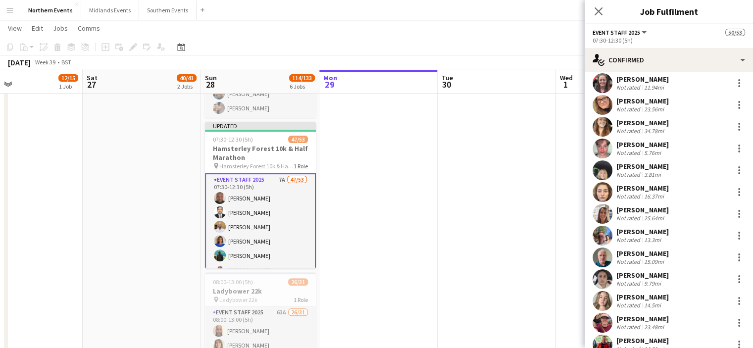
click at [656, 142] on div "[PERSON_NAME]" at bounding box center [642, 144] width 52 height 9
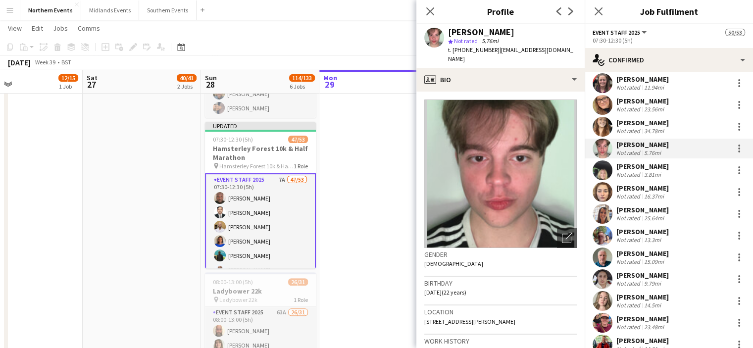
click at [656, 142] on div "[PERSON_NAME]" at bounding box center [642, 144] width 52 height 9
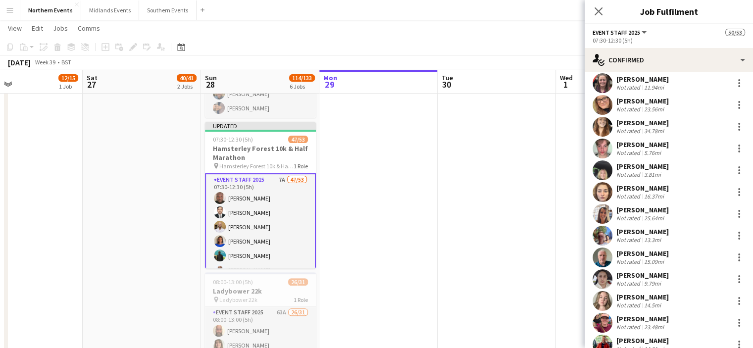
click at [635, 166] on div "[PERSON_NAME]" at bounding box center [642, 166] width 52 height 9
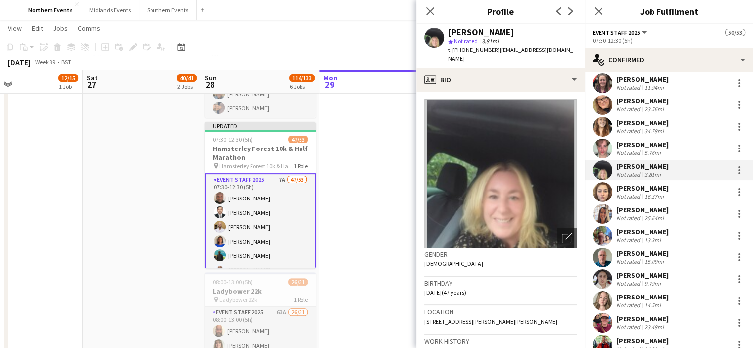
click at [635, 166] on div "[PERSON_NAME]" at bounding box center [642, 166] width 52 height 9
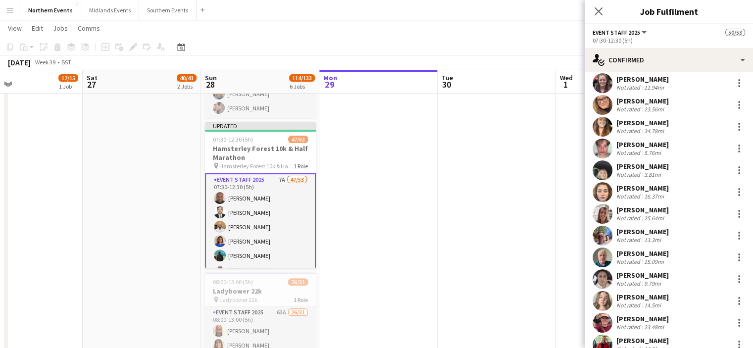
click at [655, 186] on div "[PERSON_NAME]" at bounding box center [642, 188] width 52 height 9
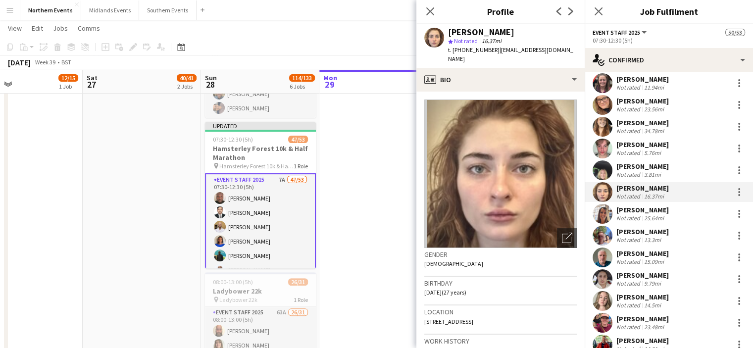
click at [655, 186] on div "[PERSON_NAME]" at bounding box center [642, 188] width 52 height 9
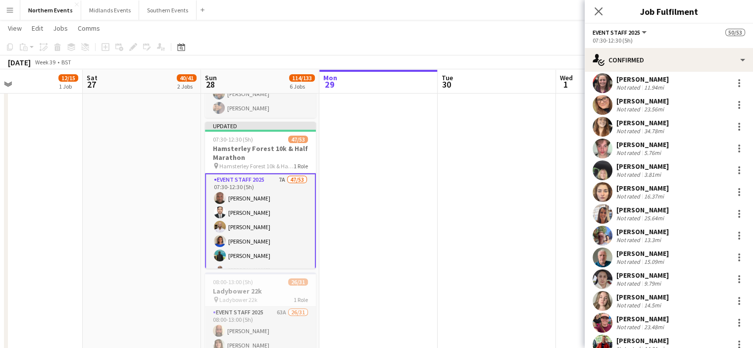
click at [657, 207] on div "[PERSON_NAME]" at bounding box center [642, 209] width 52 height 9
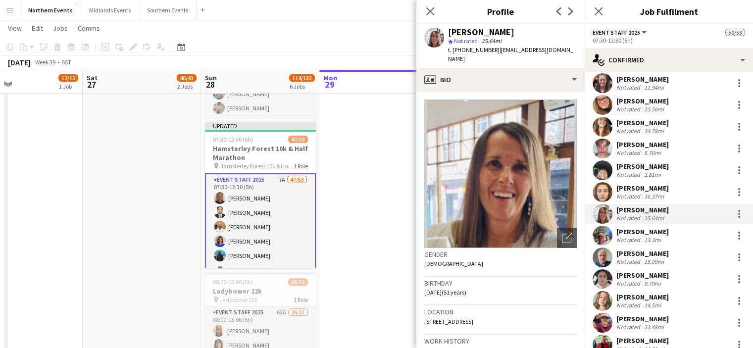
click at [657, 207] on div "[PERSON_NAME]" at bounding box center [642, 209] width 52 height 9
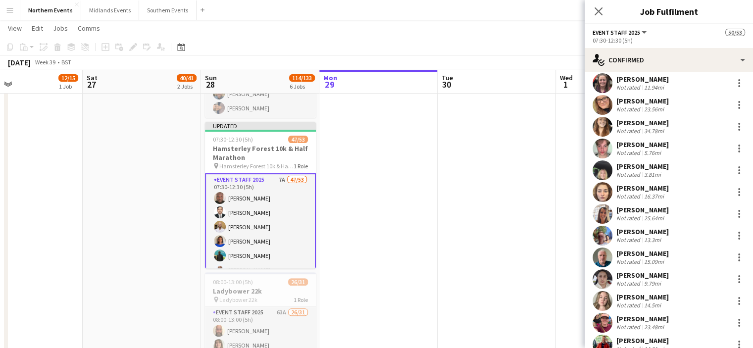
click at [645, 230] on div "[PERSON_NAME]" at bounding box center [642, 231] width 52 height 9
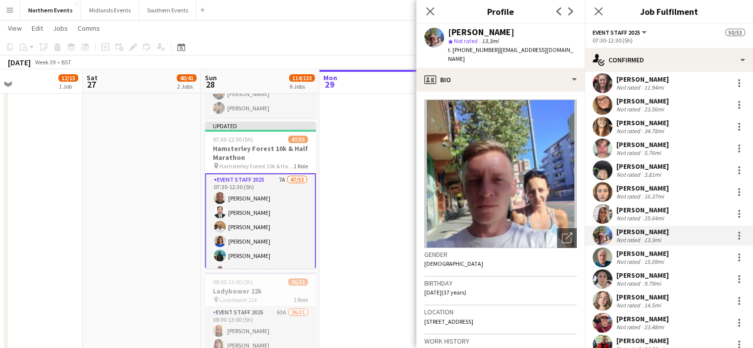
click at [656, 205] on div "[PERSON_NAME]" at bounding box center [642, 209] width 52 height 9
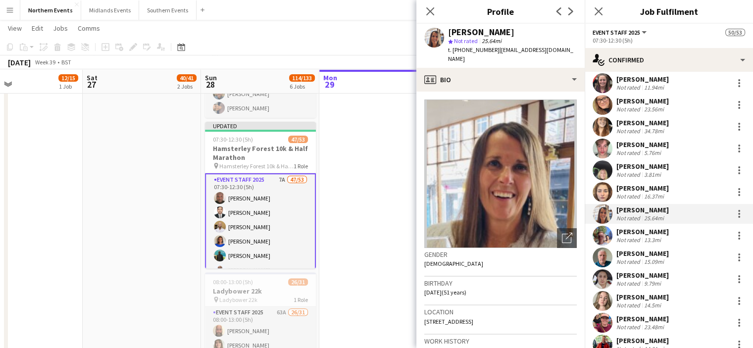
click at [647, 229] on div "[PERSON_NAME]" at bounding box center [642, 231] width 52 height 9
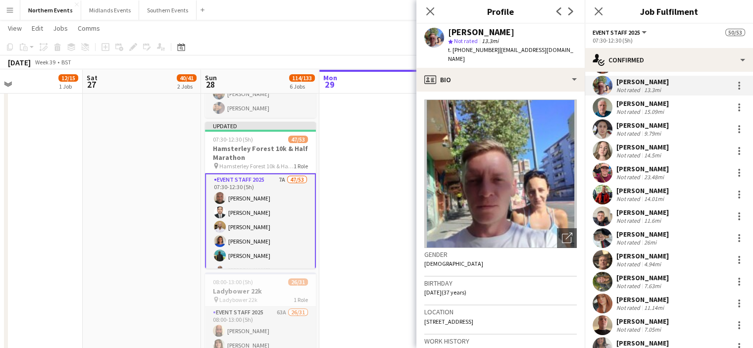
scroll to position [602, 0]
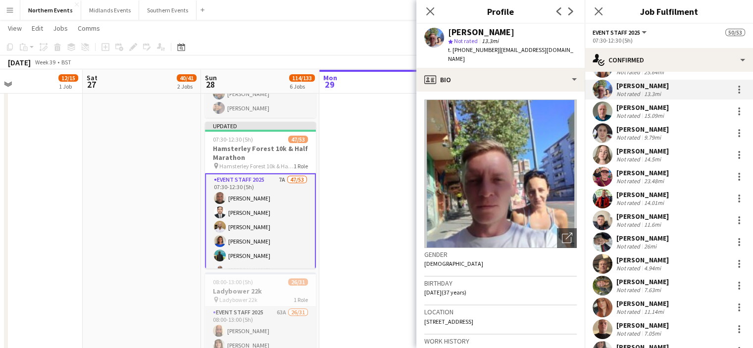
click at [647, 104] on div "[PERSON_NAME]" at bounding box center [642, 107] width 52 height 9
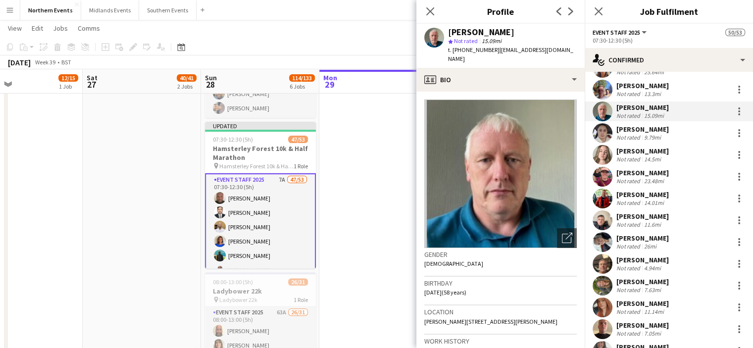
click at [654, 130] on div "[PERSON_NAME]" at bounding box center [642, 129] width 52 height 9
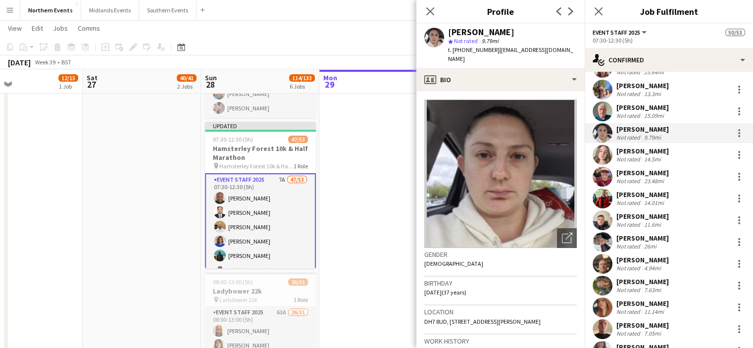
click at [646, 106] on div "[PERSON_NAME]" at bounding box center [642, 107] width 52 height 9
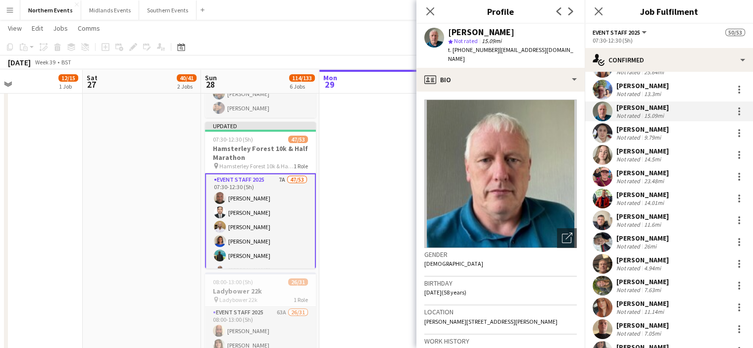
click at [657, 128] on div "[PERSON_NAME]" at bounding box center [642, 129] width 52 height 9
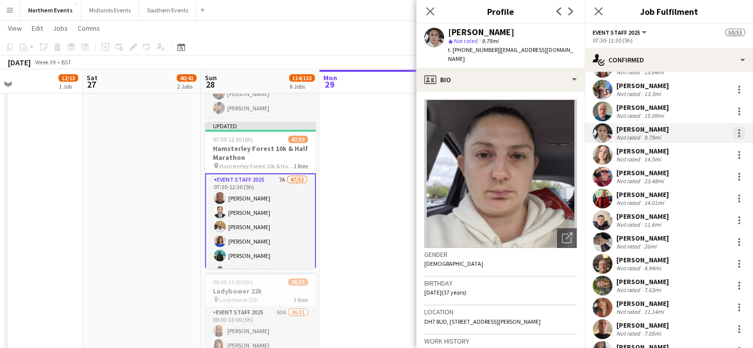
click at [738, 132] on div at bounding box center [739, 133] width 2 height 2
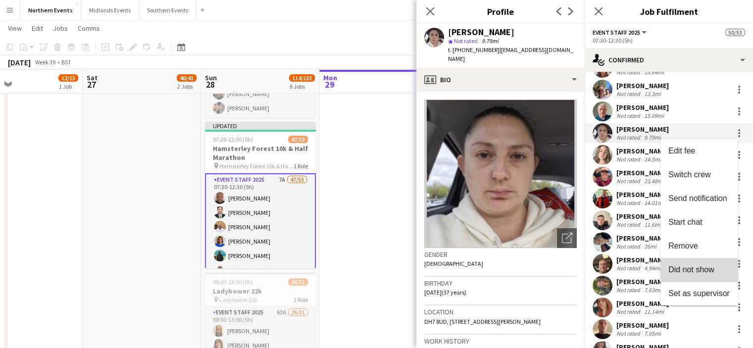
click at [687, 274] on span "Did not show" at bounding box center [691, 269] width 46 height 8
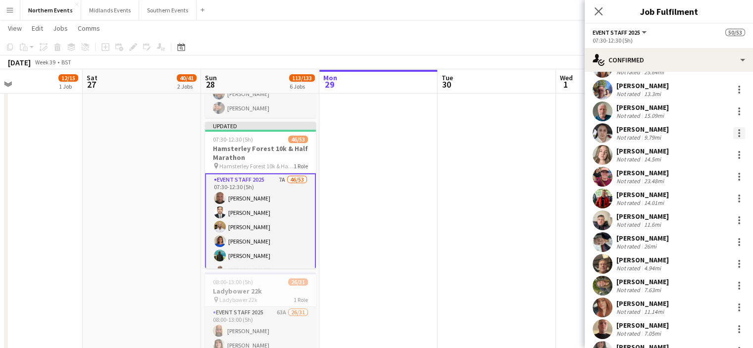
click at [733, 133] on div at bounding box center [739, 133] width 12 height 12
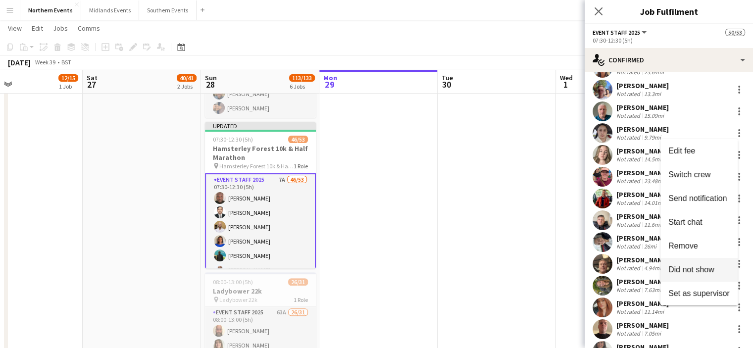
click at [697, 270] on span "Did not show" at bounding box center [691, 269] width 46 height 8
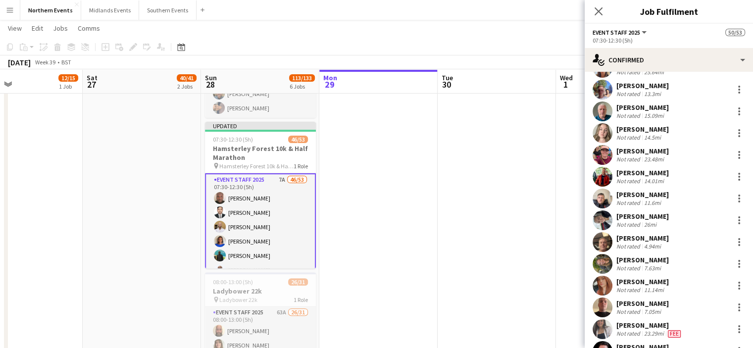
click at [634, 128] on div "[PERSON_NAME]" at bounding box center [642, 129] width 52 height 9
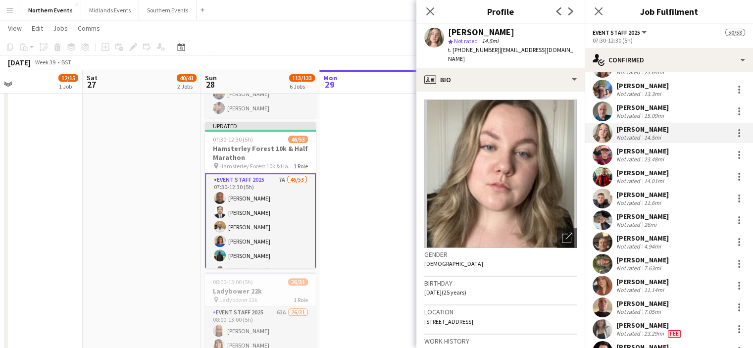
click at [719, 130] on div "[PERSON_NAME] Not rated 14.5mi" at bounding box center [669, 133] width 168 height 20
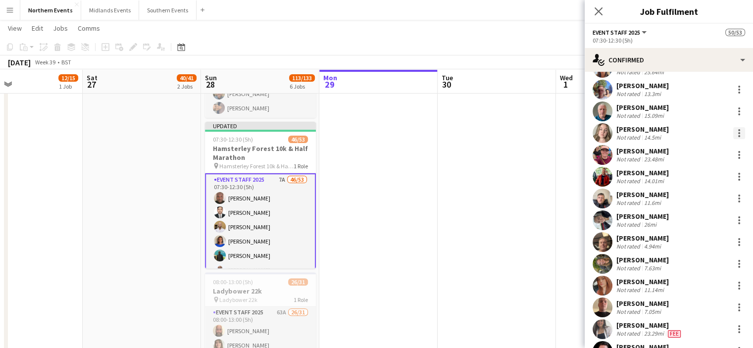
click at [738, 133] on div at bounding box center [739, 133] width 2 height 2
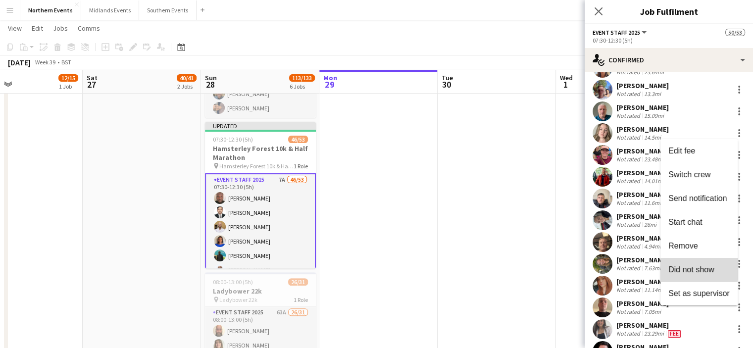
click at [694, 268] on span "Did not show" at bounding box center [691, 269] width 46 height 8
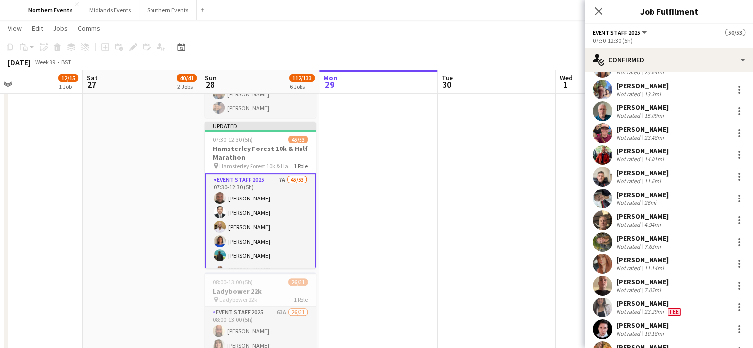
click at [626, 129] on div "[PERSON_NAME]" at bounding box center [642, 129] width 52 height 9
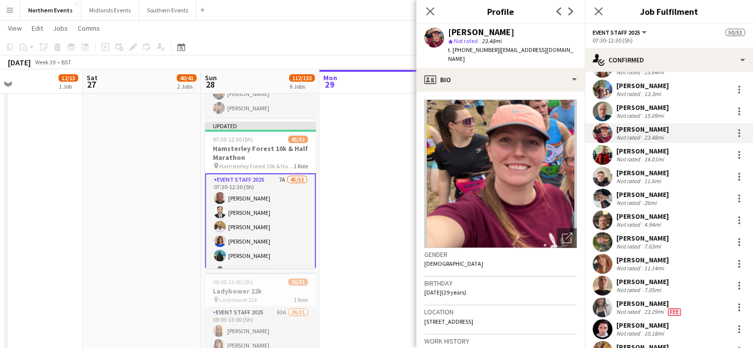
click at [626, 129] on div "[PERSON_NAME]" at bounding box center [642, 129] width 52 height 9
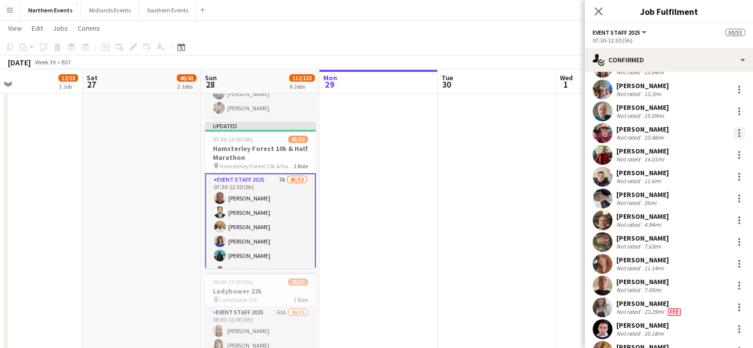
click at [733, 131] on div at bounding box center [739, 133] width 12 height 12
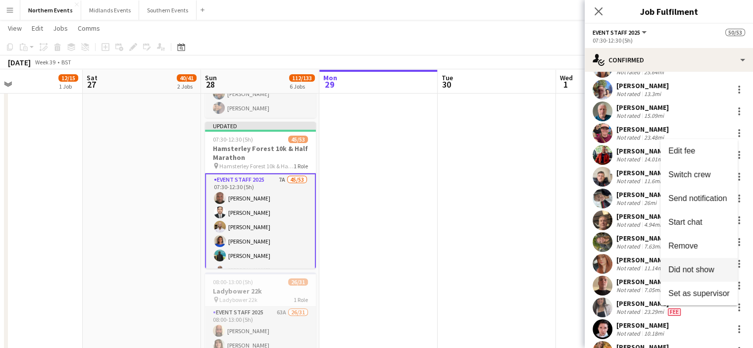
click at [696, 265] on span "Did not show" at bounding box center [691, 269] width 46 height 8
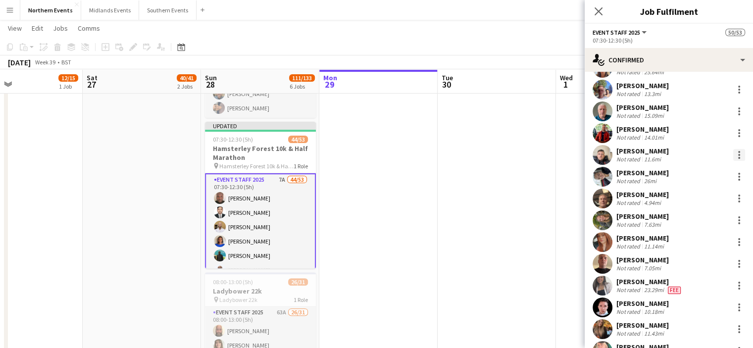
click at [733, 153] on div at bounding box center [739, 155] width 12 height 12
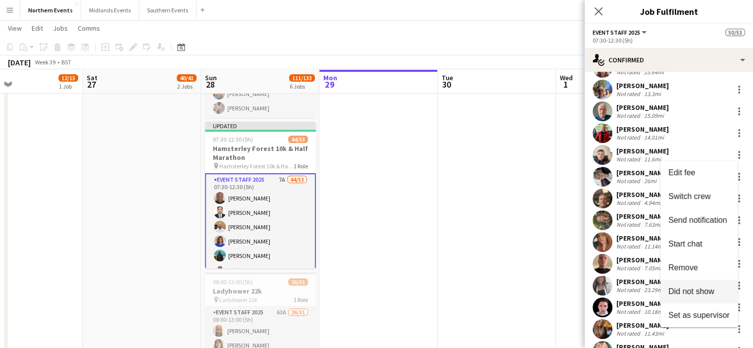
click at [689, 295] on span "Did not show" at bounding box center [691, 291] width 46 height 8
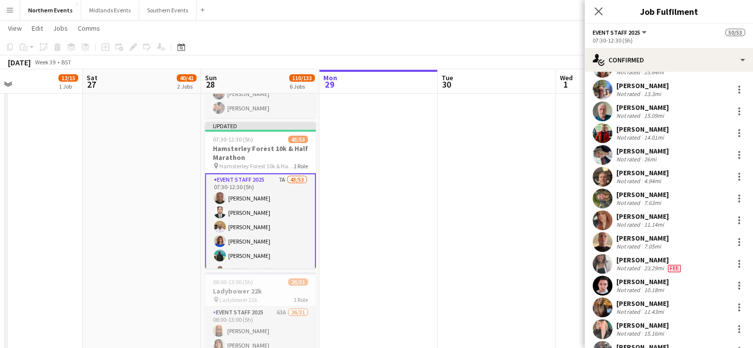
click at [638, 150] on div "[PERSON_NAME]" at bounding box center [642, 151] width 52 height 9
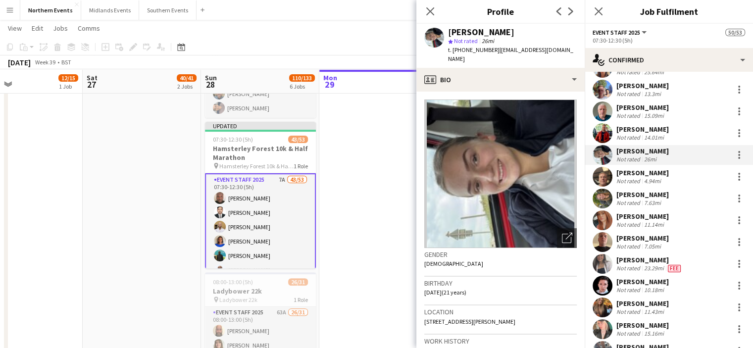
click at [638, 150] on div "[PERSON_NAME]" at bounding box center [642, 151] width 52 height 9
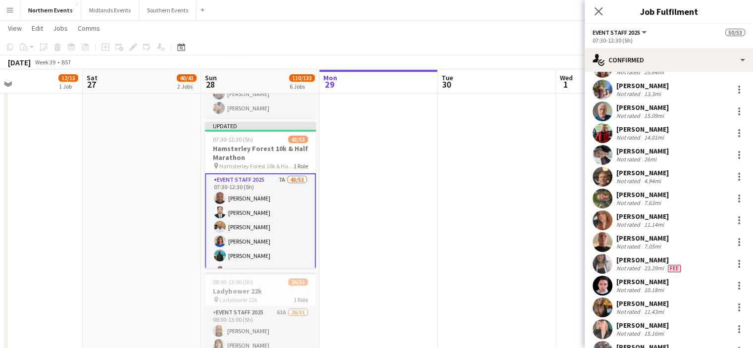
click at [646, 170] on div "[PERSON_NAME]" at bounding box center [642, 172] width 52 height 9
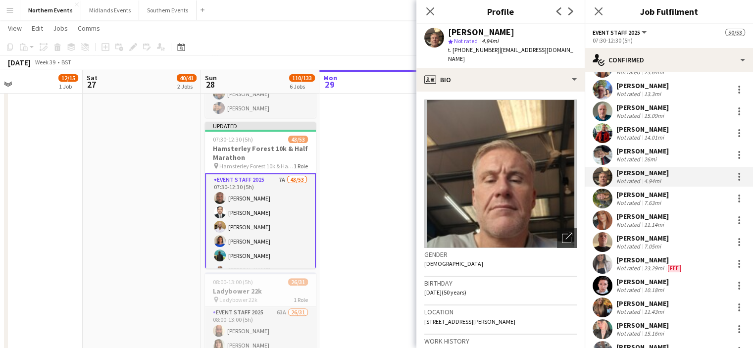
click at [646, 170] on div "[PERSON_NAME]" at bounding box center [642, 172] width 52 height 9
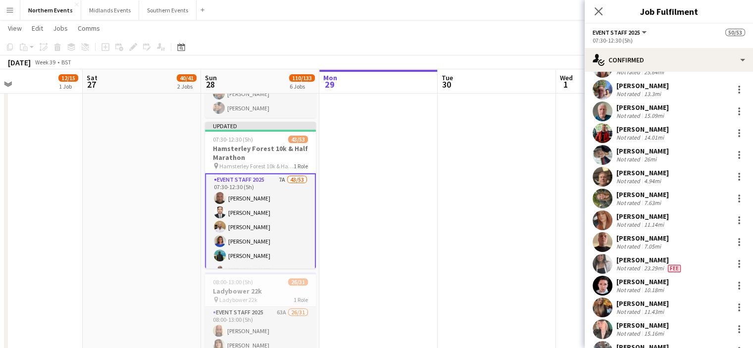
click at [646, 170] on div "[PERSON_NAME]" at bounding box center [642, 172] width 52 height 9
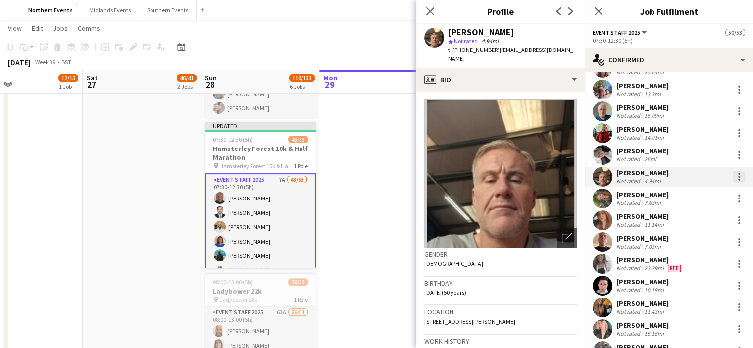
click at [733, 176] on div at bounding box center [739, 177] width 12 height 12
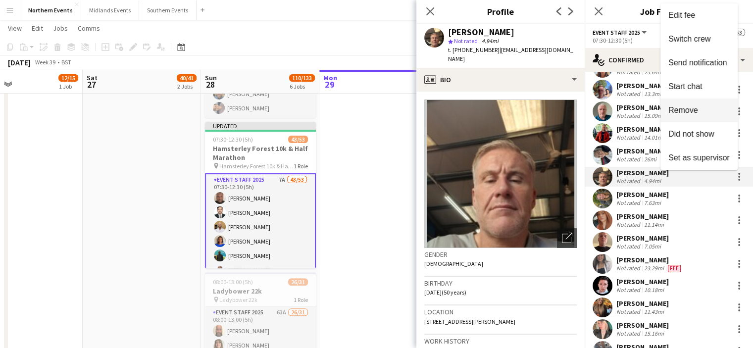
click at [691, 112] on span "Remove" at bounding box center [683, 110] width 30 height 8
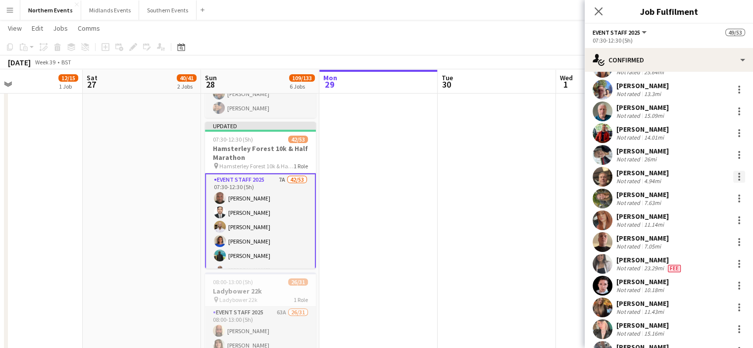
click at [734, 177] on div at bounding box center [739, 177] width 12 height 12
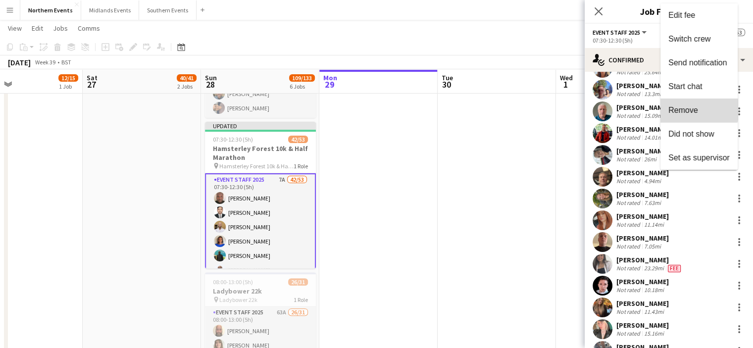
click at [687, 109] on span "Remove" at bounding box center [683, 110] width 30 height 8
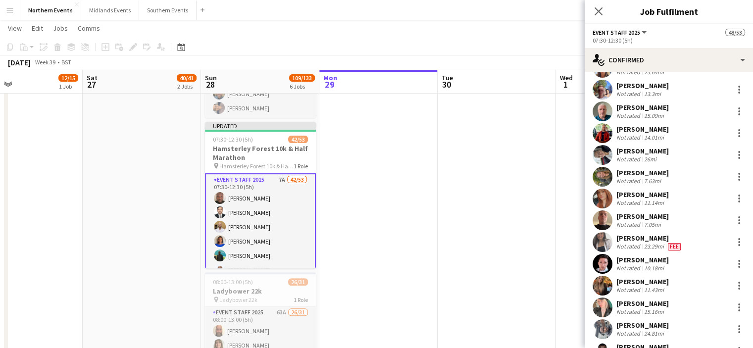
click at [639, 170] on div "[PERSON_NAME]" at bounding box center [642, 172] width 52 height 9
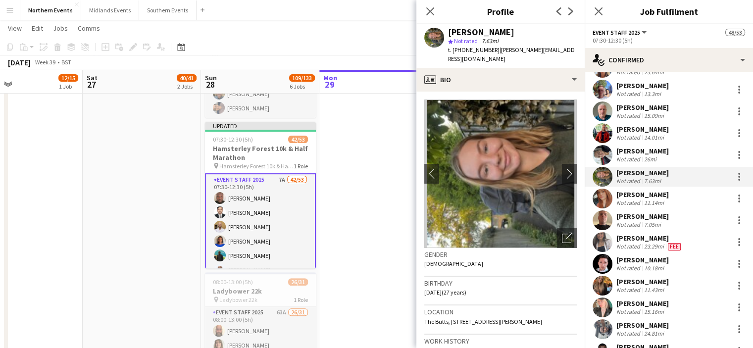
click at [639, 170] on div "[PERSON_NAME]" at bounding box center [642, 172] width 52 height 9
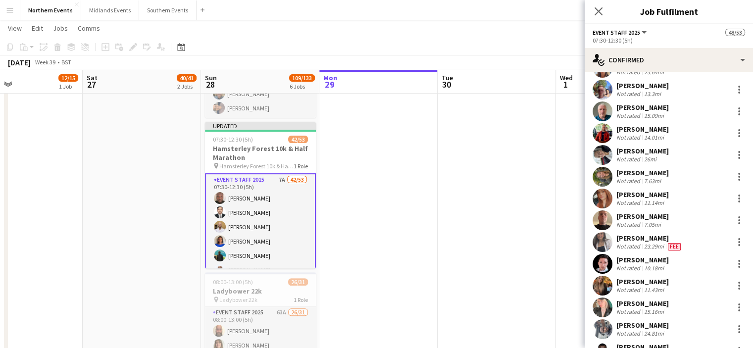
click at [647, 194] on div "[PERSON_NAME]" at bounding box center [642, 194] width 52 height 9
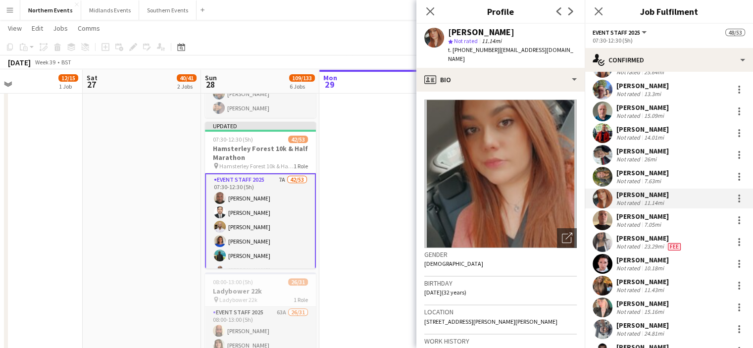
click at [647, 194] on div "[PERSON_NAME]" at bounding box center [642, 194] width 52 height 9
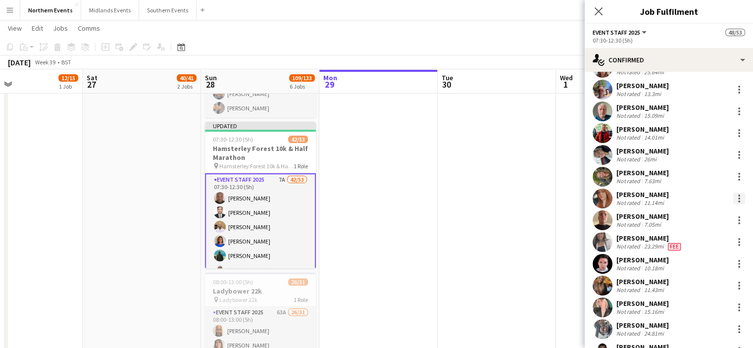
click at [738, 198] on div at bounding box center [739, 199] width 2 height 2
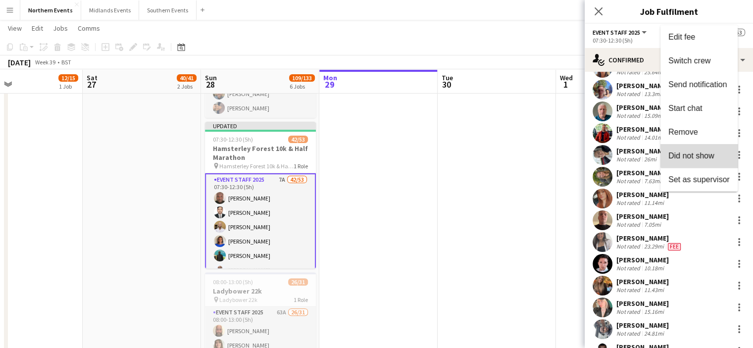
click at [709, 151] on span "Did not show" at bounding box center [691, 155] width 46 height 8
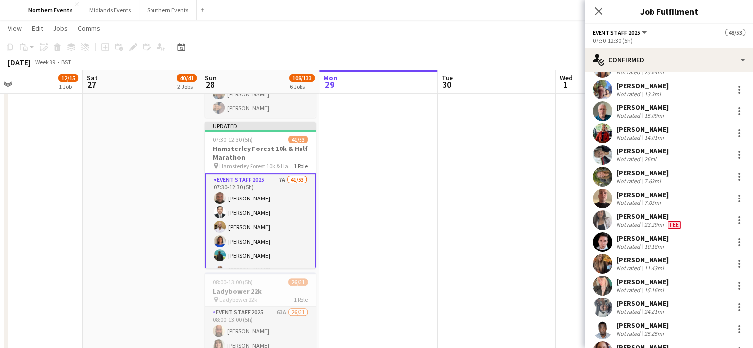
click at [638, 215] on div "[PERSON_NAME]" at bounding box center [649, 216] width 66 height 9
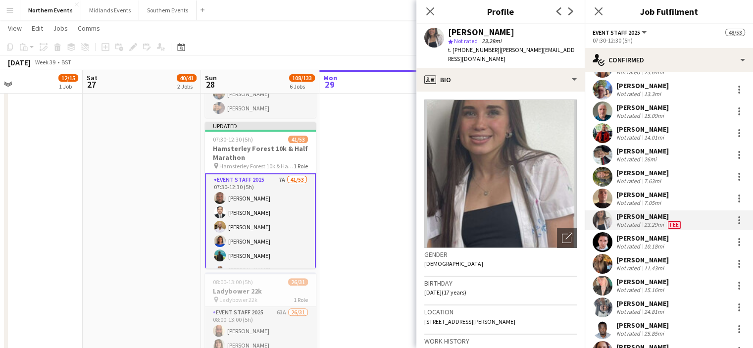
click at [638, 215] on div "[PERSON_NAME]" at bounding box center [649, 216] width 66 height 9
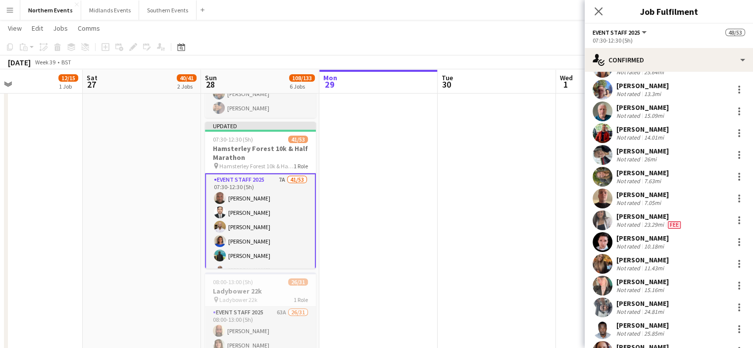
click at [648, 236] on div "[PERSON_NAME]" at bounding box center [642, 238] width 52 height 9
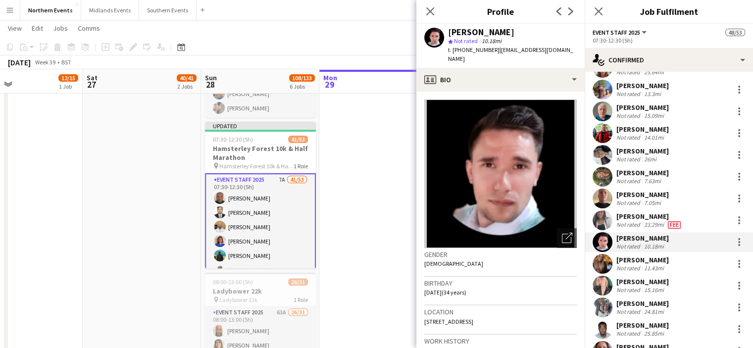
click at [648, 236] on div "[PERSON_NAME]" at bounding box center [642, 238] width 52 height 9
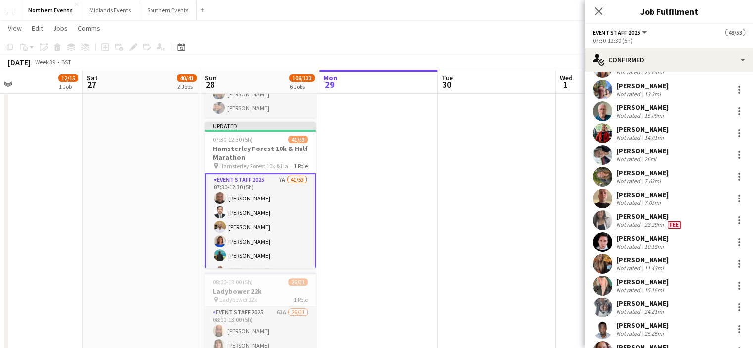
click at [648, 260] on div "[PERSON_NAME]" at bounding box center [642, 259] width 52 height 9
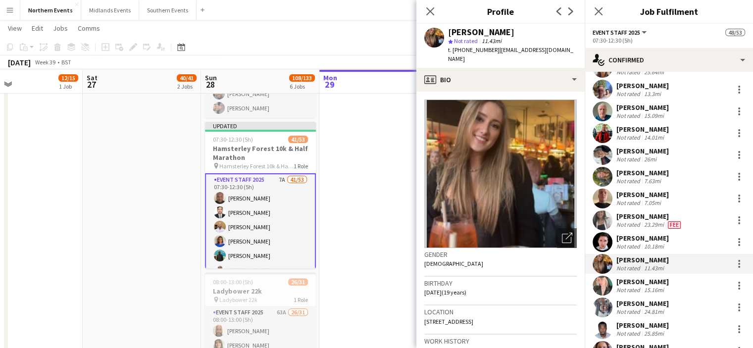
click at [648, 260] on div "[PERSON_NAME]" at bounding box center [642, 259] width 52 height 9
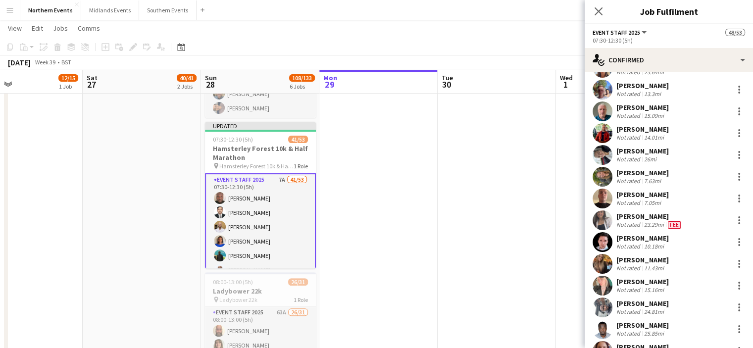
click at [645, 284] on div "[PERSON_NAME]" at bounding box center [642, 281] width 52 height 9
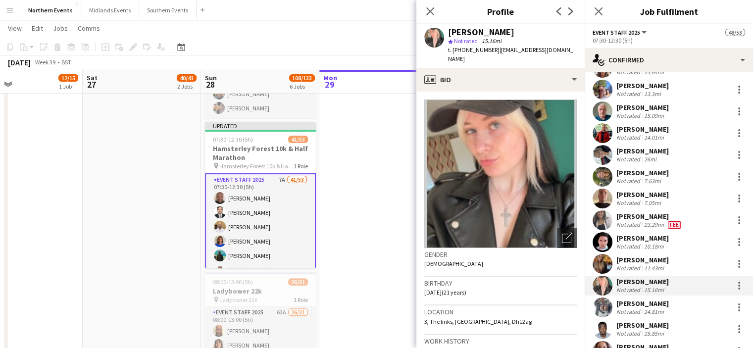
click at [645, 284] on div "[PERSON_NAME]" at bounding box center [642, 281] width 52 height 9
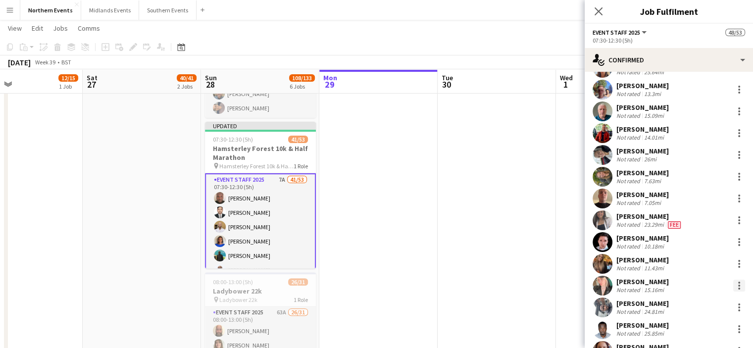
click at [733, 285] on div at bounding box center [739, 286] width 12 height 12
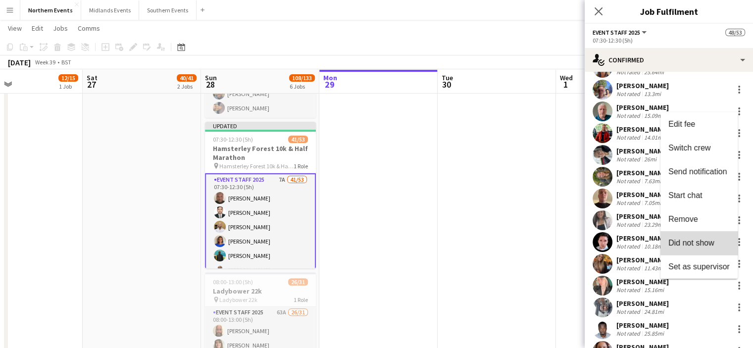
click at [704, 243] on span "Did not show" at bounding box center [691, 243] width 46 height 8
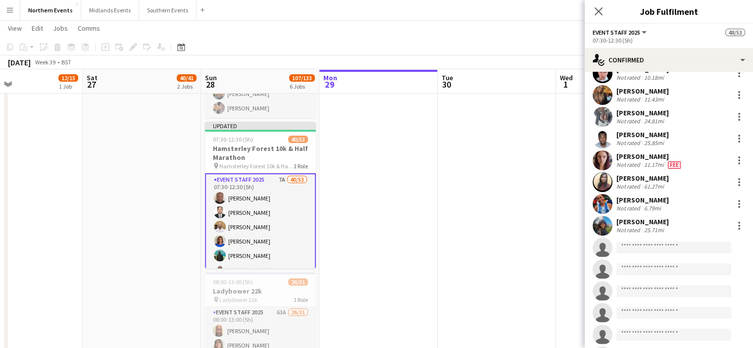
scroll to position [772, 0]
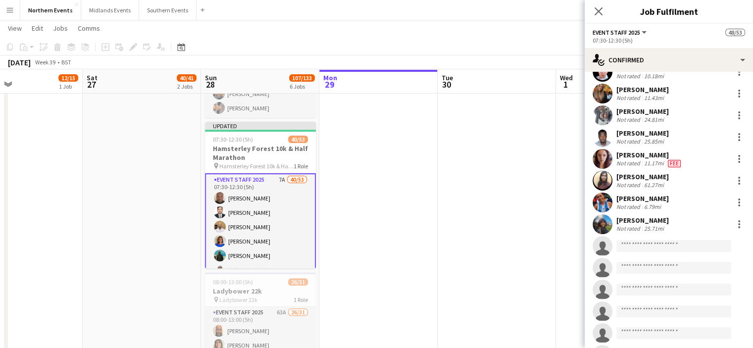
click at [669, 112] on div "[PERSON_NAME]" at bounding box center [642, 111] width 52 height 9
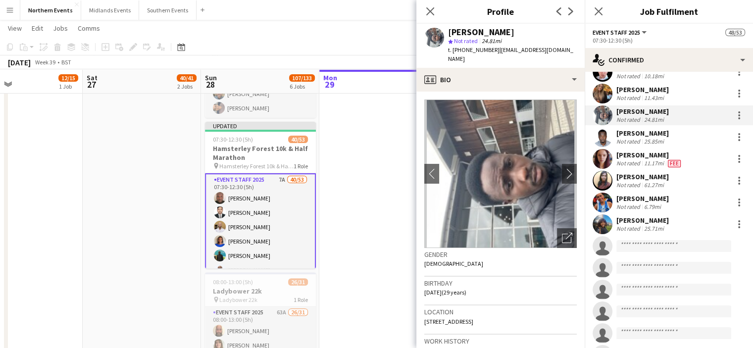
click at [669, 112] on div "[PERSON_NAME]" at bounding box center [642, 111] width 52 height 9
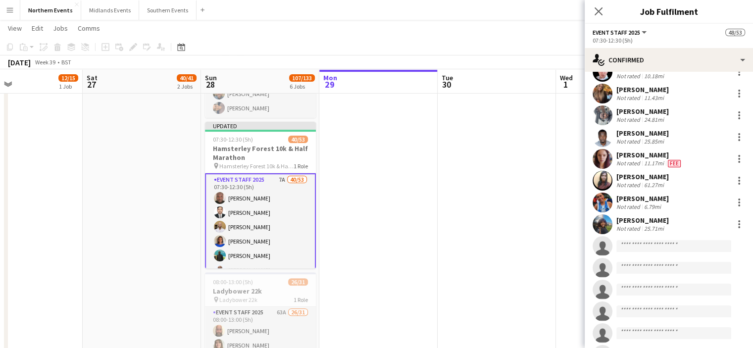
click at [669, 112] on div "[PERSON_NAME]" at bounding box center [642, 111] width 52 height 9
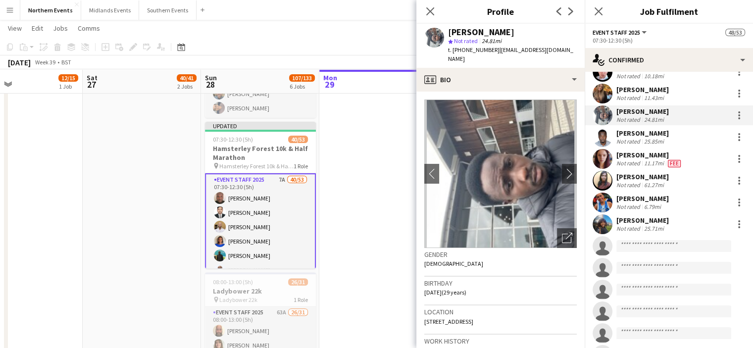
click at [669, 112] on div "[PERSON_NAME]" at bounding box center [642, 111] width 52 height 9
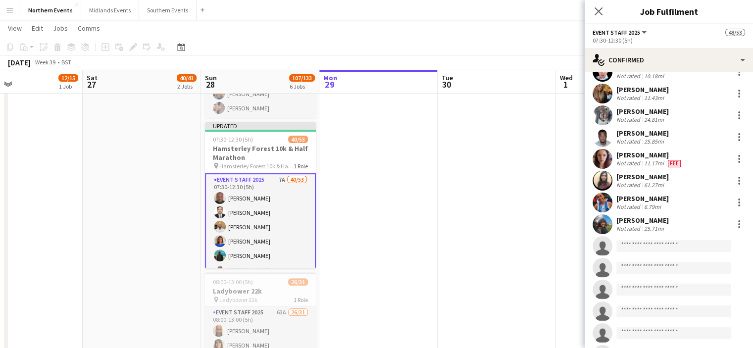
click at [669, 133] on div "[PERSON_NAME]" at bounding box center [642, 133] width 52 height 9
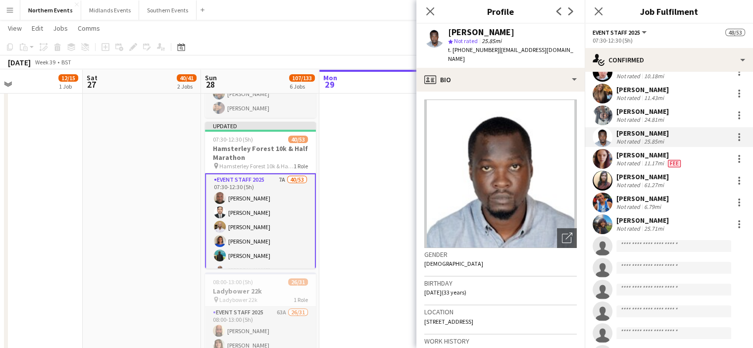
click at [669, 133] on div "[PERSON_NAME]" at bounding box center [642, 133] width 52 height 9
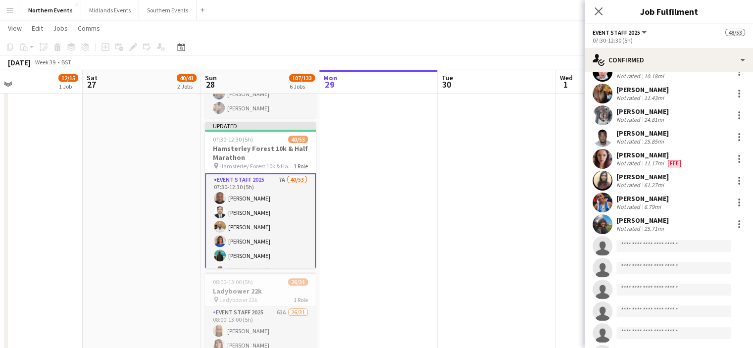
click at [653, 153] on div "[PERSON_NAME]" at bounding box center [649, 155] width 66 height 9
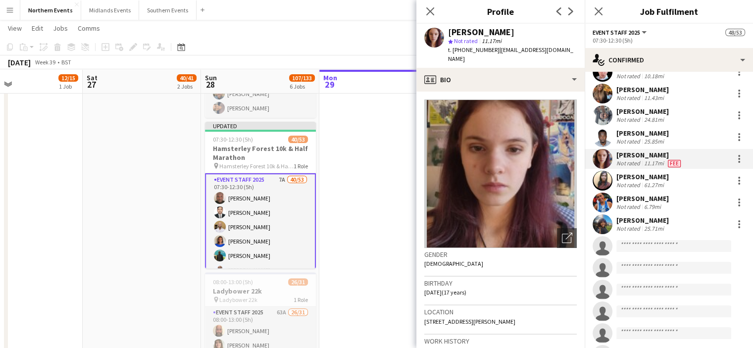
click at [653, 153] on div "[PERSON_NAME]" at bounding box center [649, 155] width 66 height 9
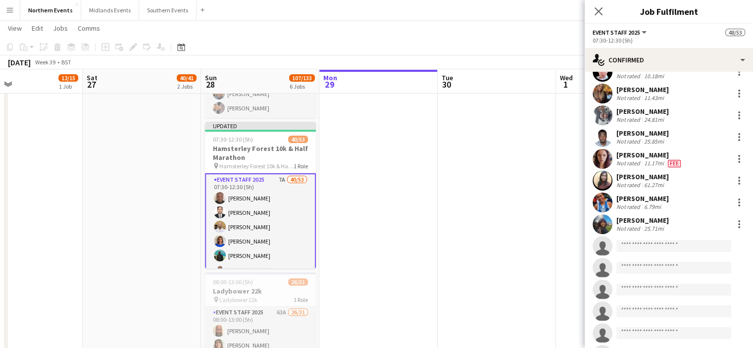
click at [669, 177] on div "[PERSON_NAME]" at bounding box center [642, 176] width 52 height 9
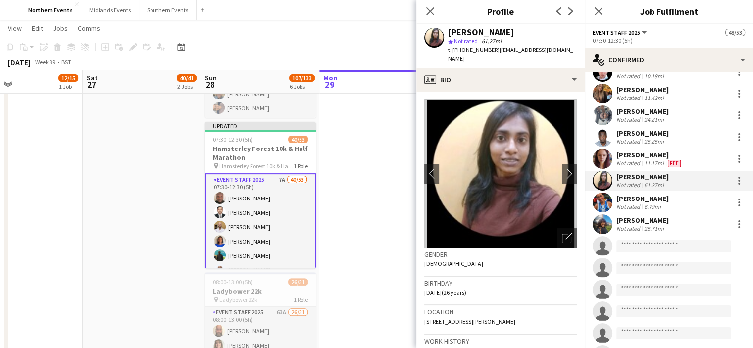
click at [669, 177] on div "[PERSON_NAME]" at bounding box center [642, 176] width 52 height 9
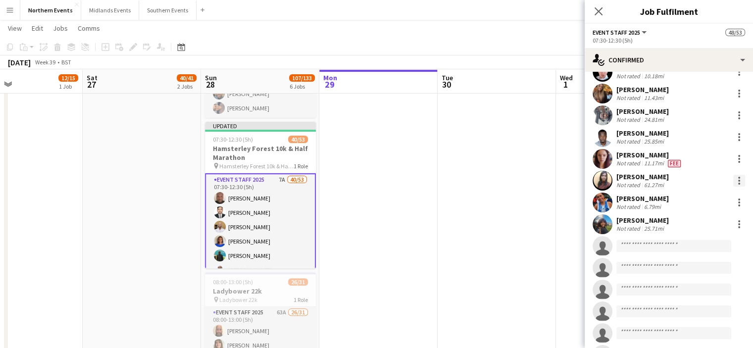
click at [733, 178] on div at bounding box center [739, 181] width 12 height 12
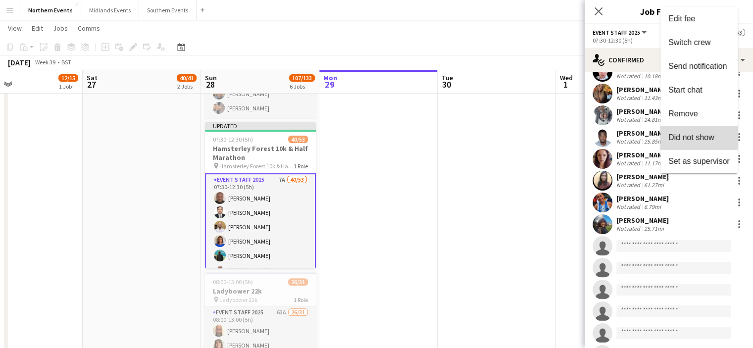
click at [695, 136] on span "Did not show" at bounding box center [691, 137] width 46 height 8
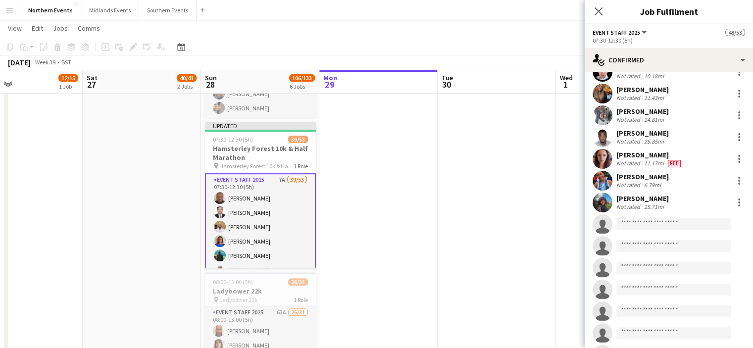
click at [656, 175] on div "[PERSON_NAME]" at bounding box center [642, 176] width 52 height 9
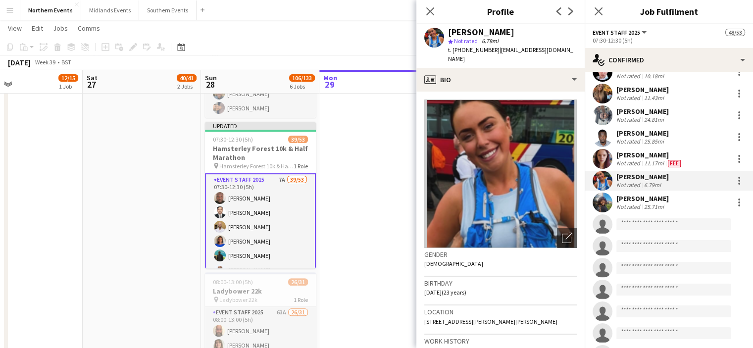
click at [656, 175] on div "[PERSON_NAME]" at bounding box center [642, 176] width 52 height 9
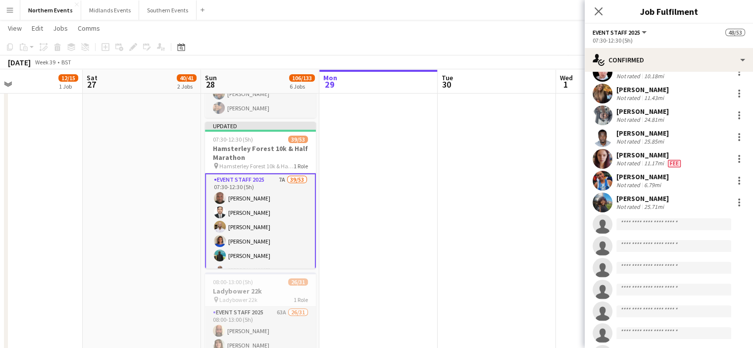
click at [669, 199] on div "[PERSON_NAME]" at bounding box center [642, 198] width 52 height 9
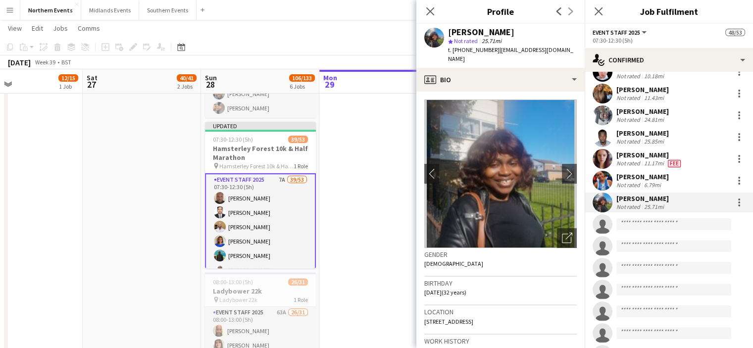
click at [669, 199] on div "[PERSON_NAME]" at bounding box center [642, 198] width 52 height 9
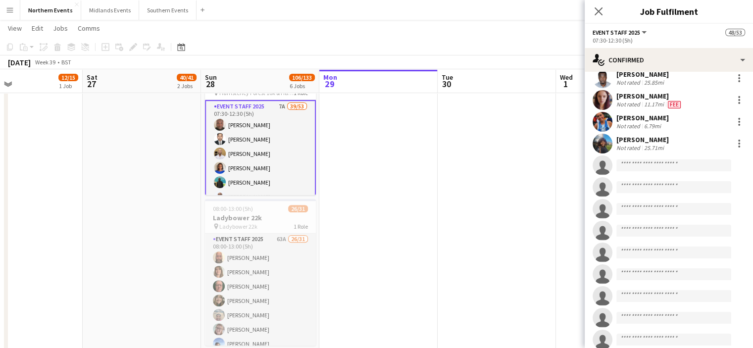
scroll to position [829, 0]
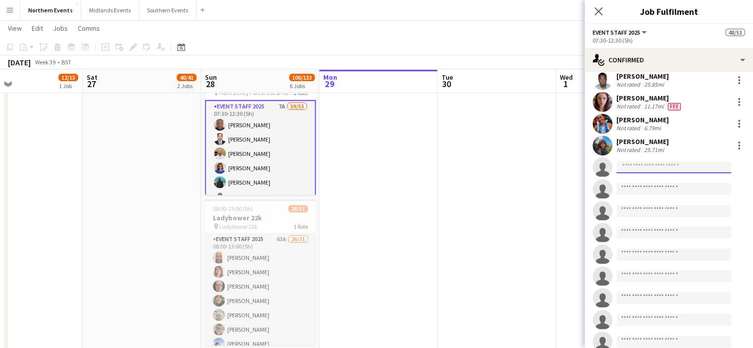
click at [655, 163] on input at bounding box center [673, 167] width 115 height 12
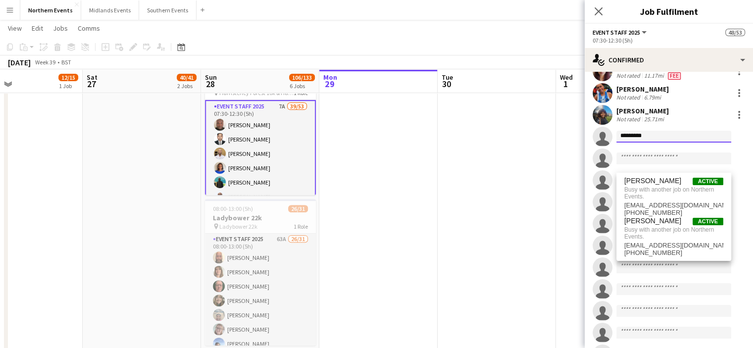
scroll to position [866, 0]
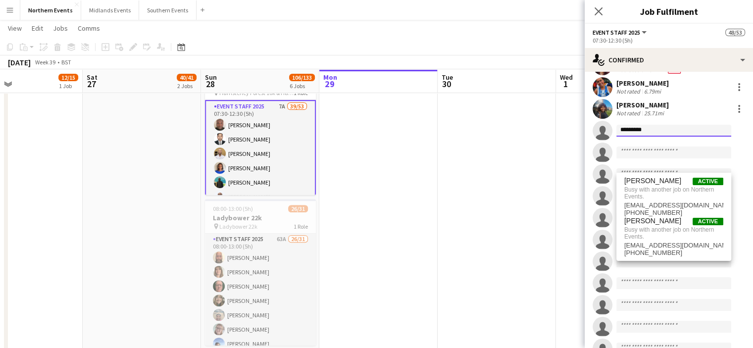
type input "*********"
click at [570, 253] on app-date-cell at bounding box center [615, 145] width 118 height 746
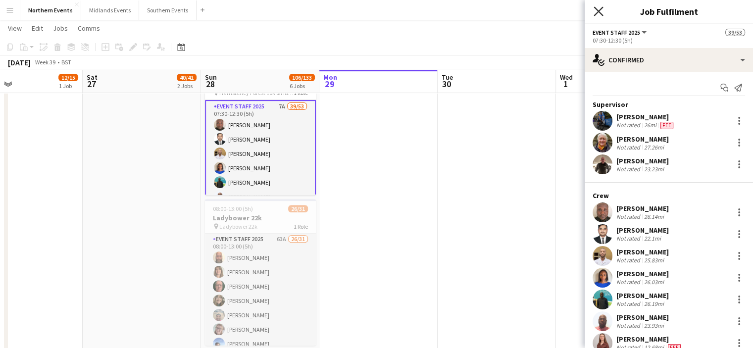
click at [595, 11] on icon "Close pop-in" at bounding box center [598, 10] width 9 height 9
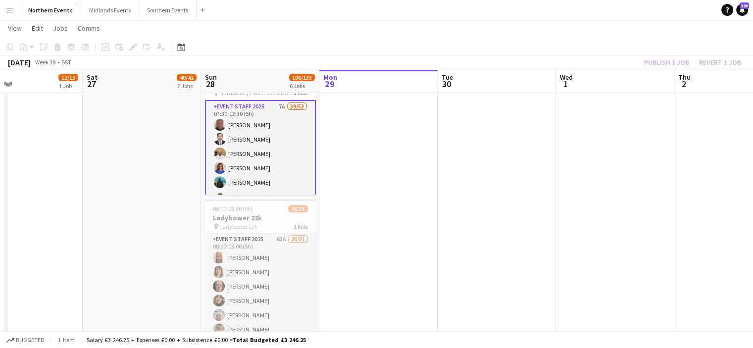
click at [667, 59] on div "Publish 1 job Revert 1 job" at bounding box center [692, 62] width 121 height 13
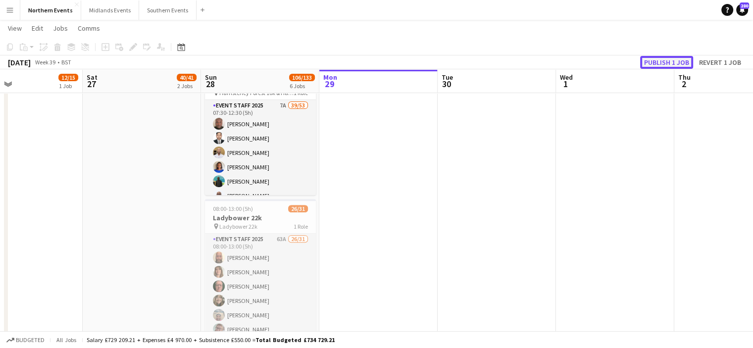
click at [667, 59] on button "Publish 1 job" at bounding box center [666, 62] width 53 height 13
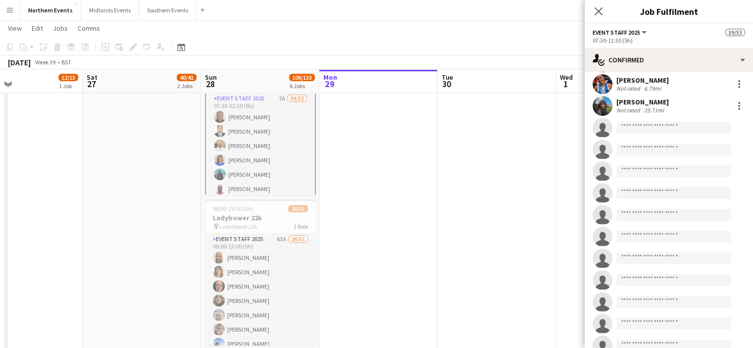
scroll to position [832, 0]
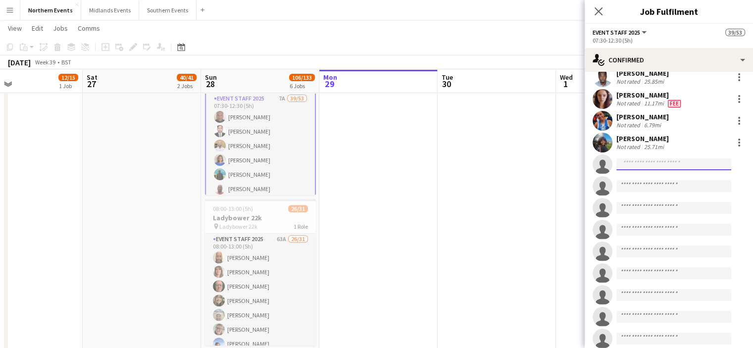
click at [652, 162] on input at bounding box center [673, 164] width 115 height 12
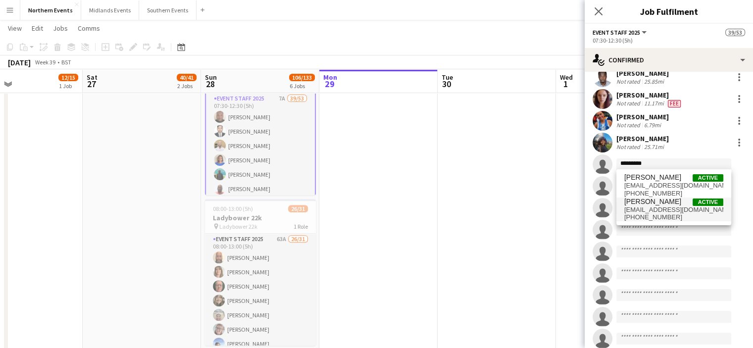
type input "*********"
click at [658, 200] on span "[PERSON_NAME]" at bounding box center [652, 202] width 57 height 8
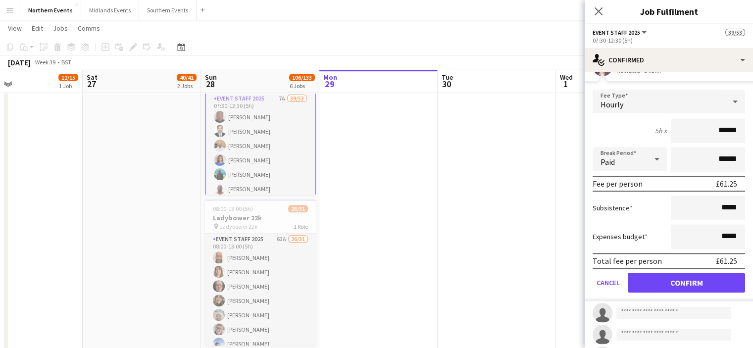
scroll to position [959, 0]
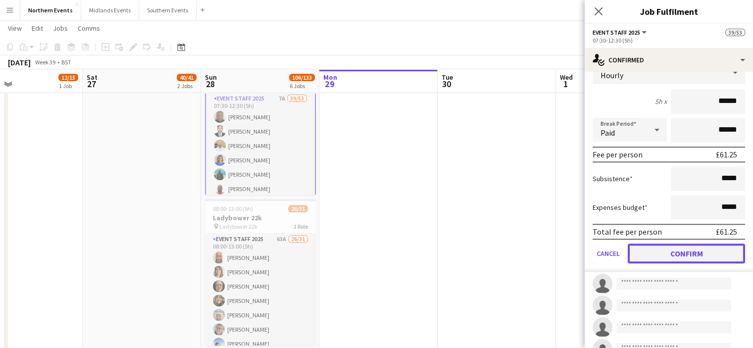
click at [703, 249] on button "Confirm" at bounding box center [686, 254] width 117 height 20
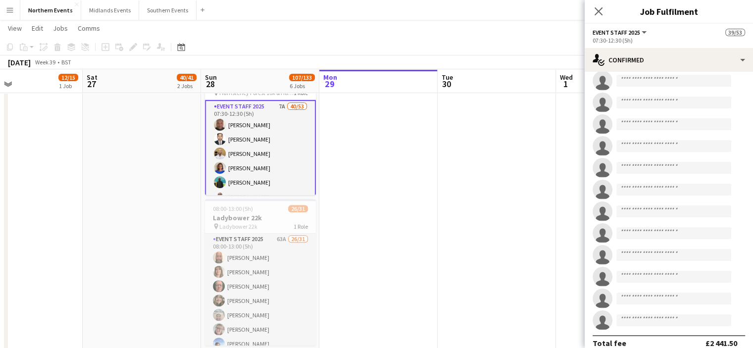
scroll to position [736, 0]
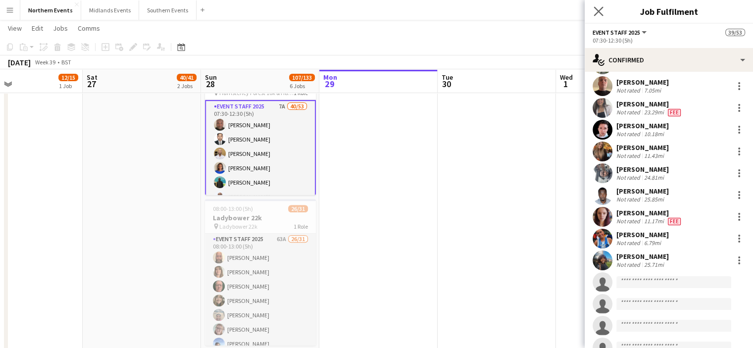
click at [596, 6] on app-icon "Close pop-in" at bounding box center [599, 11] width 14 height 14
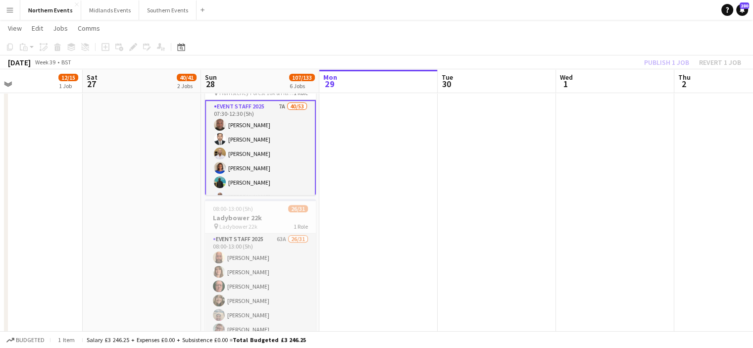
click at [667, 61] on div "Publish 1 job Revert 1 job" at bounding box center [692, 62] width 121 height 13
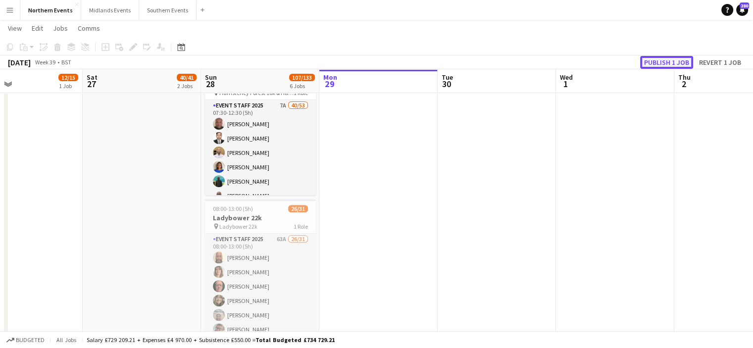
click at [667, 61] on button "Publish 1 job" at bounding box center [666, 62] width 53 height 13
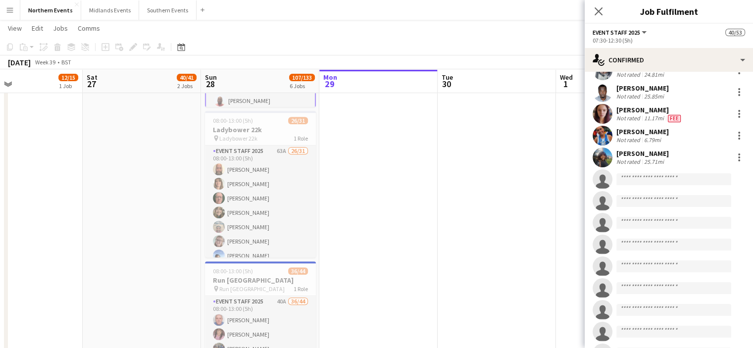
scroll to position [864, 0]
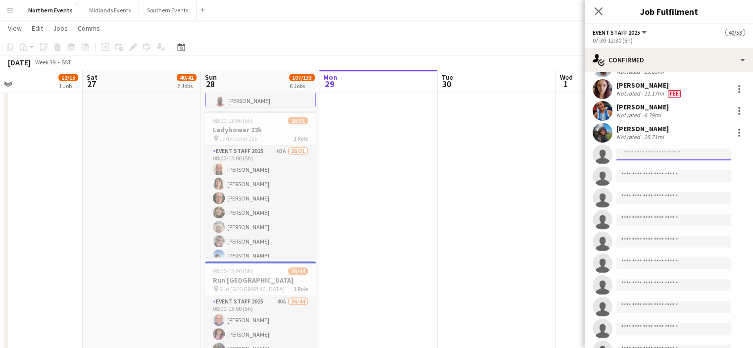
click at [650, 155] on input at bounding box center [673, 155] width 115 height 12
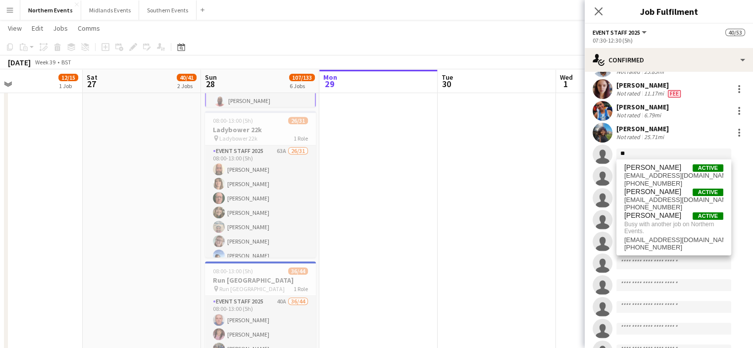
type input "*"
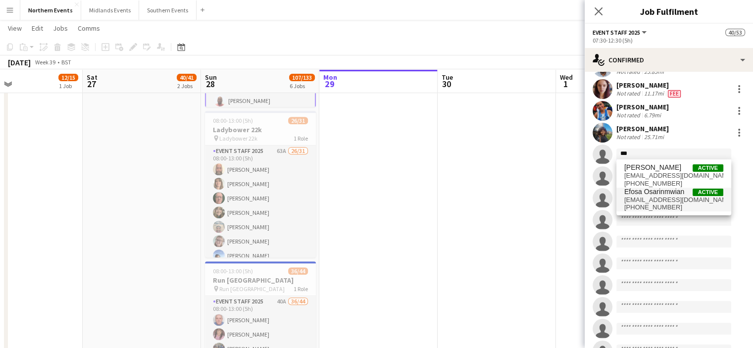
type input "***"
click at [656, 195] on span "Efosa Osarinmwian" at bounding box center [654, 192] width 60 height 8
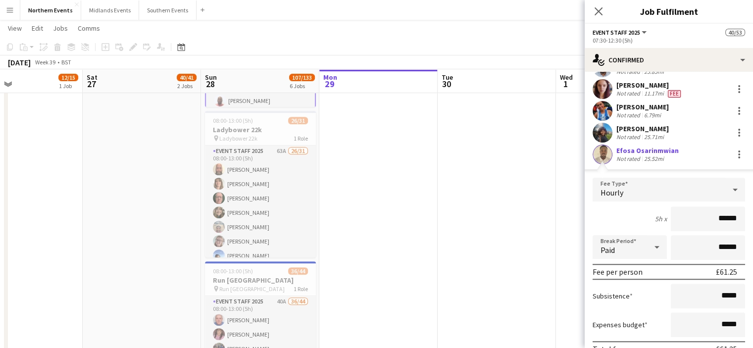
click at [677, 153] on div "Efosa Osarinmwian Not rated 25.52mi" at bounding box center [669, 155] width 168 height 20
click at [666, 149] on div "Efosa Osarinmwian" at bounding box center [647, 150] width 62 height 9
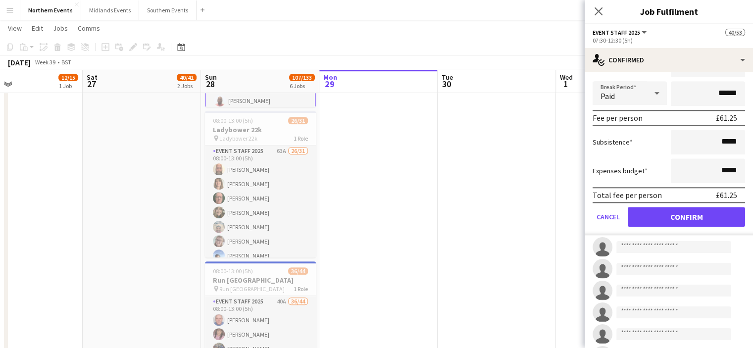
scroll to position [1018, 0]
click at [705, 211] on button "Confirm" at bounding box center [686, 217] width 117 height 20
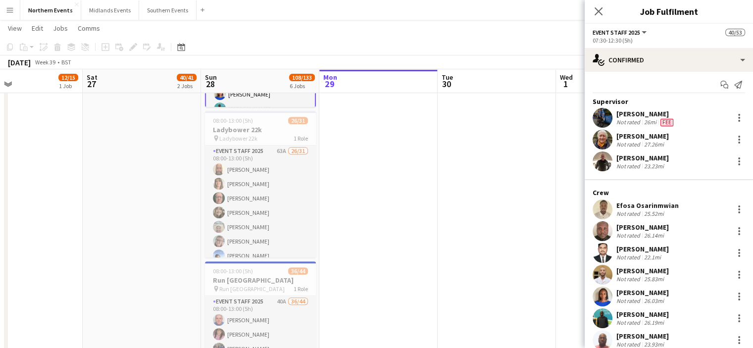
scroll to position [0, 0]
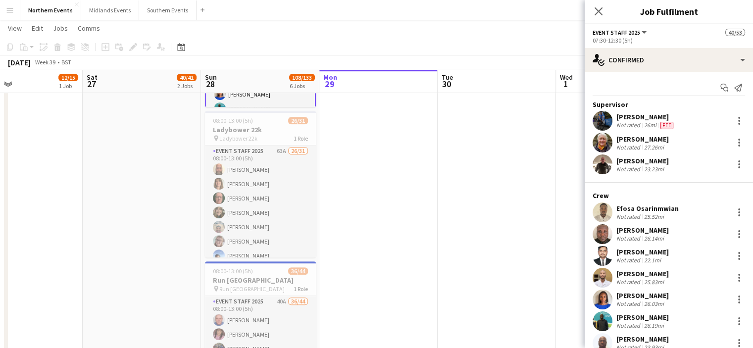
click at [658, 206] on div "Efosa Osarinmwian" at bounding box center [647, 208] width 62 height 9
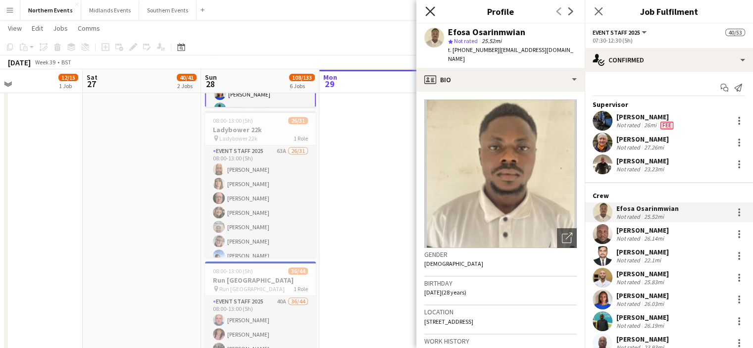
click at [426, 10] on icon "Close pop-in" at bounding box center [429, 10] width 9 height 9
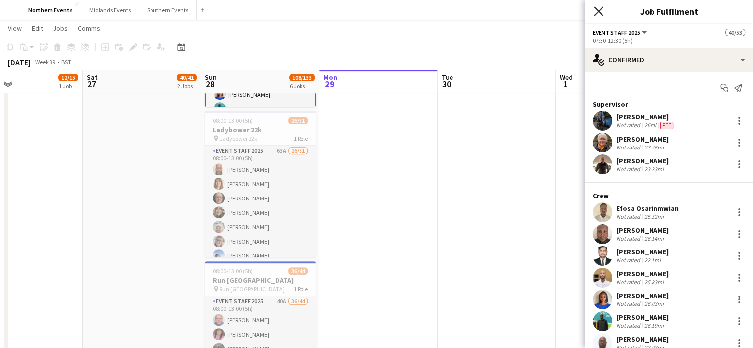
click at [600, 10] on icon at bounding box center [598, 10] width 9 height 9
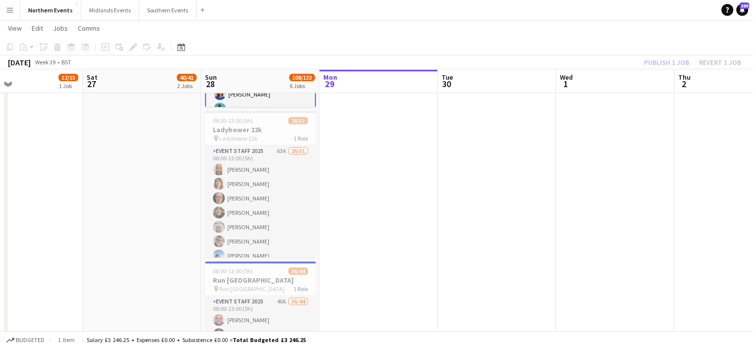
click at [666, 64] on div "Publish 1 job Revert 1 job" at bounding box center [692, 62] width 121 height 13
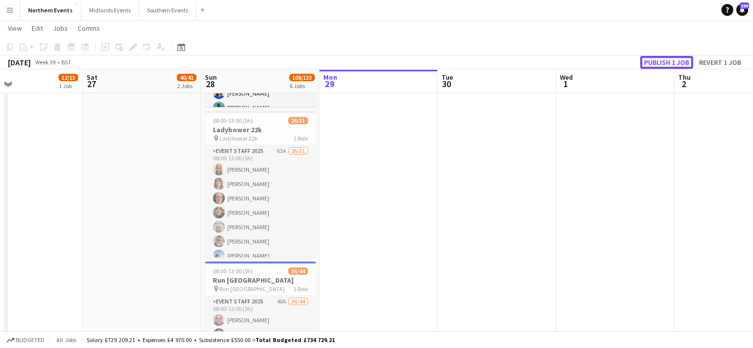
click at [666, 58] on button "Publish 1 job" at bounding box center [666, 62] width 53 height 13
click at [13, 11] on app-icon "Menu" at bounding box center [10, 10] width 8 height 8
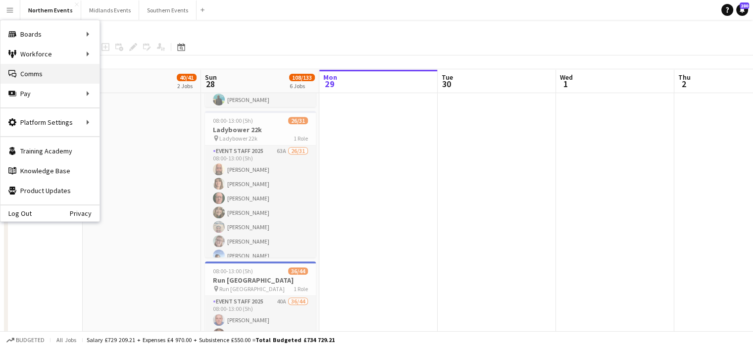
click at [64, 77] on link "Comms Comms" at bounding box center [49, 74] width 99 height 20
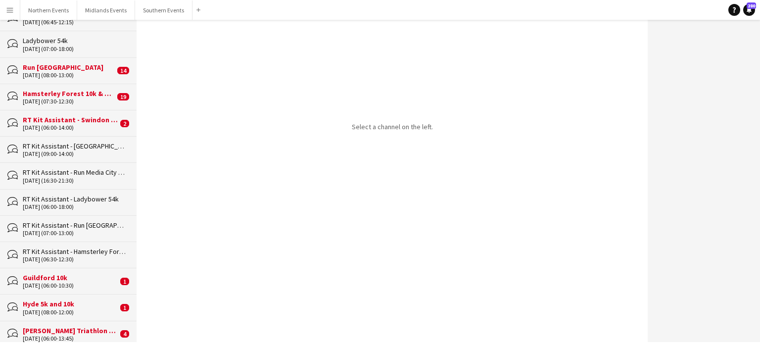
scroll to position [475, 0]
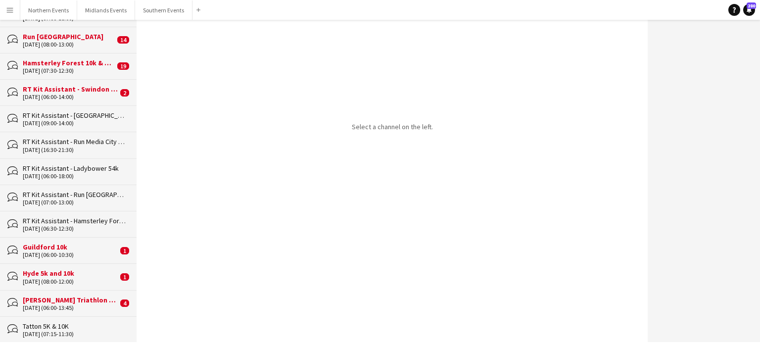
click at [54, 327] on div "Tatton 5K & 10K" at bounding box center [75, 326] width 104 height 9
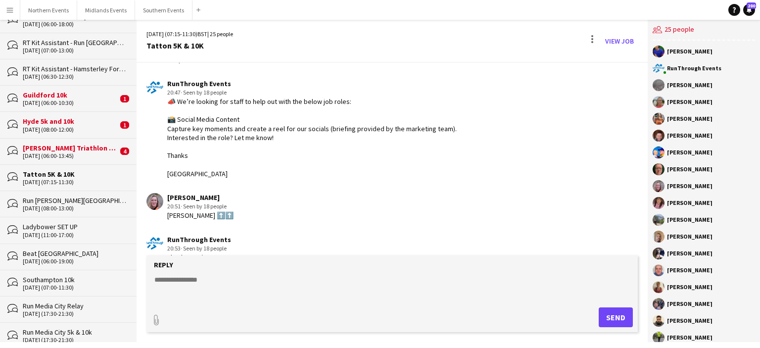
scroll to position [642, 0]
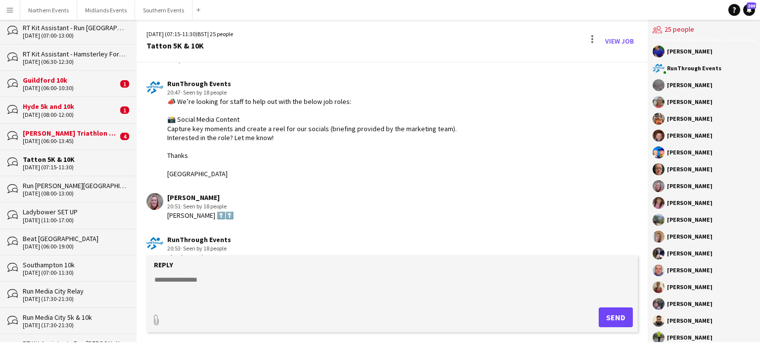
click at [46, 325] on div "[DATE] (17:30-21:30)" at bounding box center [75, 325] width 104 height 7
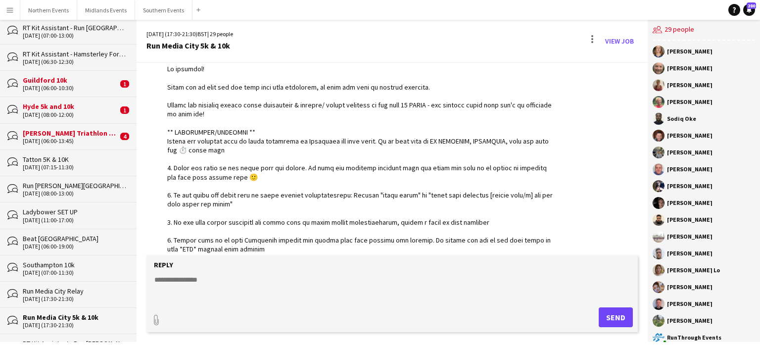
scroll to position [1747, 0]
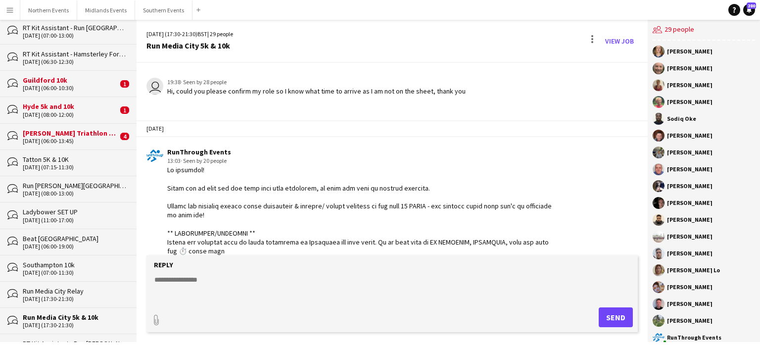
drag, startPoint x: 197, startPoint y: 242, endPoint x: 166, endPoint y: 160, distance: 87.1
click at [166, 160] on div "RunThrough Events 13:03 · Seen by 20 people" at bounding box center [351, 297] width 409 height 298
copy div "Lo ipsumdol! Sitam con ad elit sed doe temp inci utla etdolorem, al enim adm ve…"
drag, startPoint x: 131, startPoint y: 50, endPoint x: 115, endPoint y: 49, distance: 15.9
click at [115, 50] on div "RT Kit Assistant - Hamsterley Forest 10k & Half Marathon" at bounding box center [75, 54] width 104 height 9
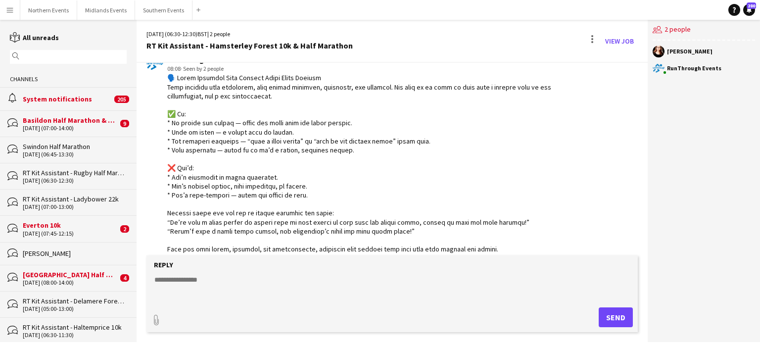
click at [57, 59] on input "text" at bounding box center [73, 56] width 102 height 9
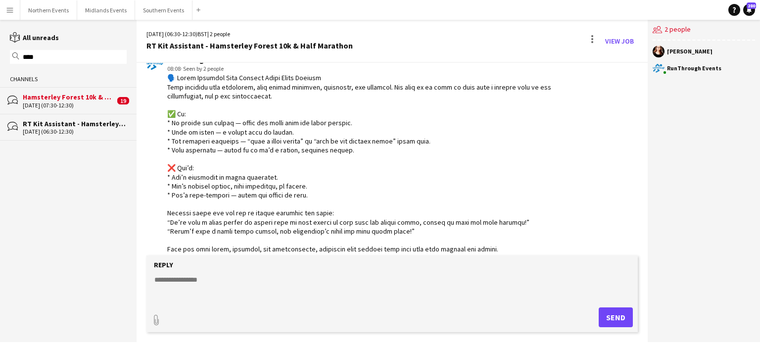
type input "****"
click at [53, 101] on div "Hamsterley Forest 10k & Half Marathon" at bounding box center [69, 97] width 92 height 9
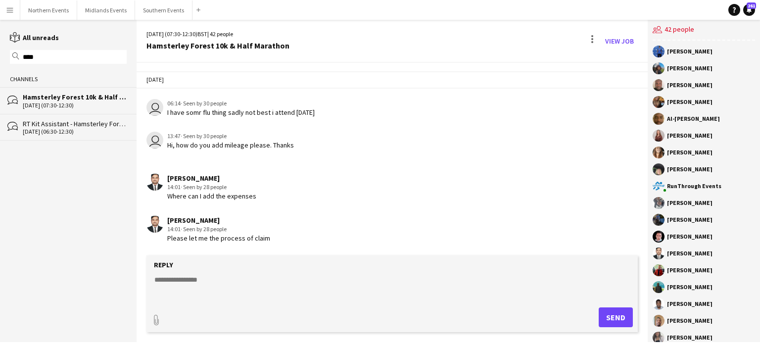
scroll to position [1455, 0]
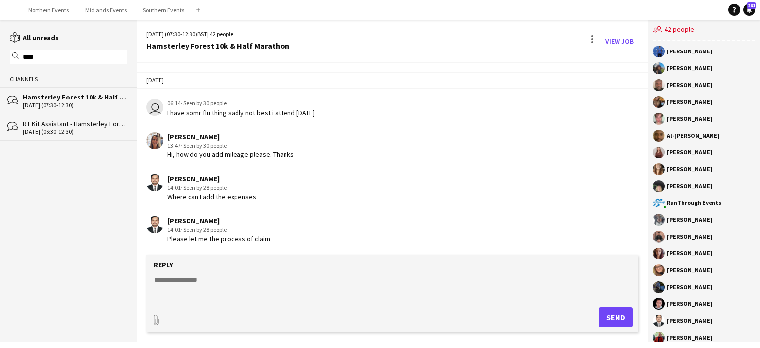
click at [195, 280] on textarea at bounding box center [394, 288] width 482 height 26
paste textarea "**********"
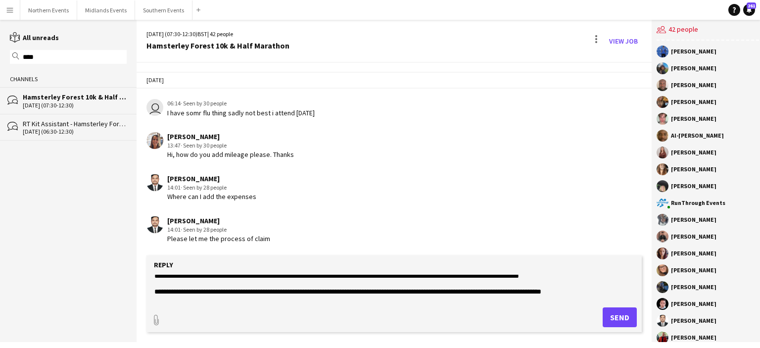
scroll to position [79, 0]
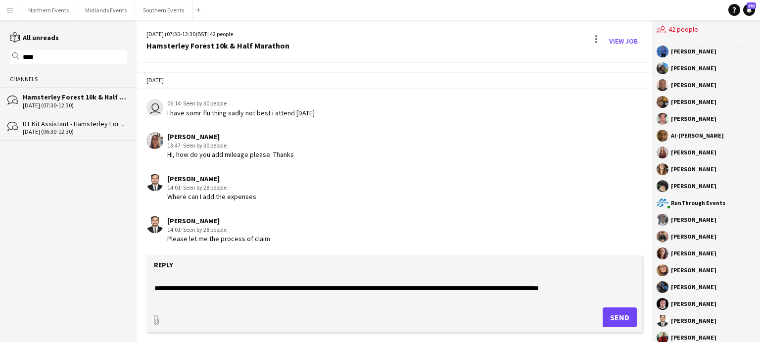
click at [616, 290] on textarea at bounding box center [394, 288] width 482 height 26
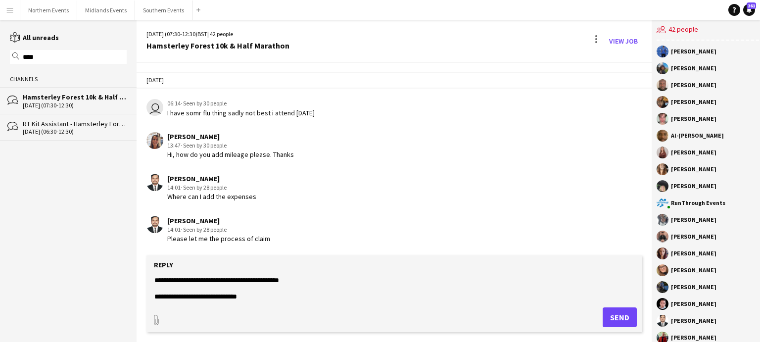
scroll to position [159, 0]
type textarea "**********"
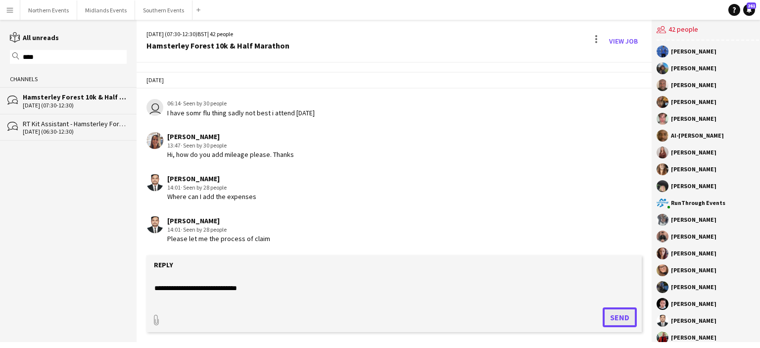
click at [618, 321] on button "Send" at bounding box center [620, 317] width 34 height 20
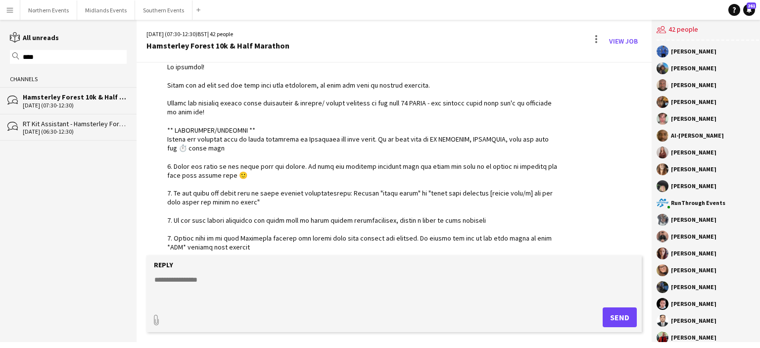
scroll to position [1660, 0]
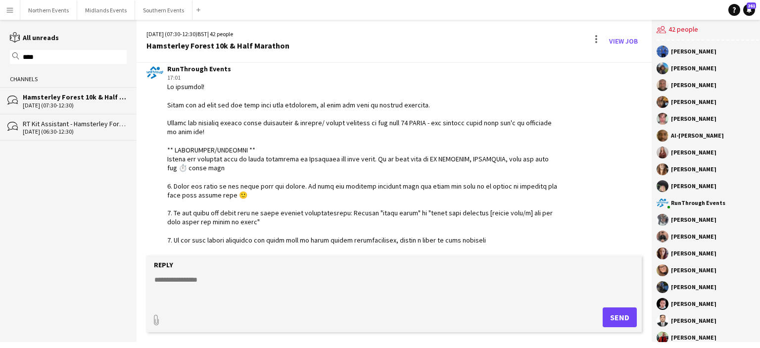
drag, startPoint x: 194, startPoint y: 235, endPoint x: 159, endPoint y: 105, distance: 133.9
click at [159, 105] on div "RunThrough Events 17:01" at bounding box center [353, 213] width 412 height 298
copy div "Lo ipsumdol! Sitam con ad elit sed doe temp inci utla etdolorem, al enim adm ve…"
click at [61, 52] on input "****" at bounding box center [73, 56] width 102 height 9
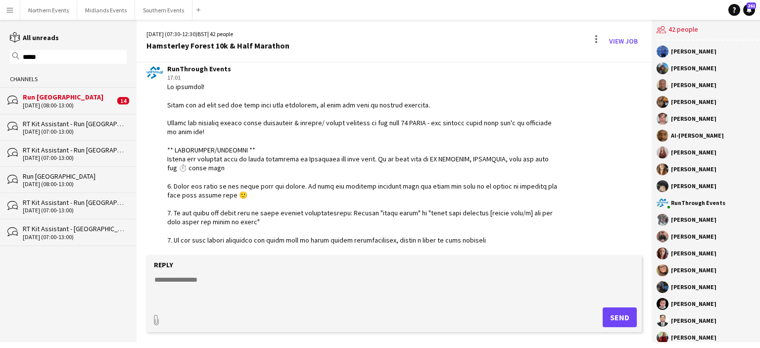
type input "*****"
click at [50, 99] on div "Run [GEOGRAPHIC_DATA]" at bounding box center [69, 97] width 92 height 9
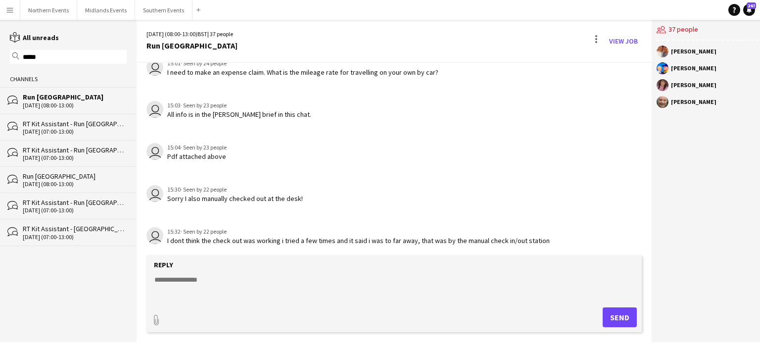
scroll to position [993, 0]
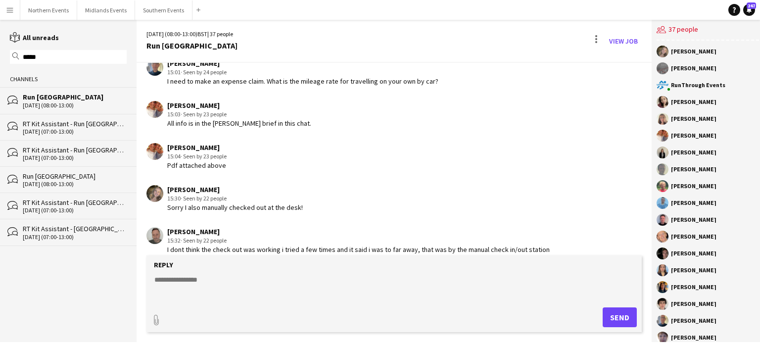
drag, startPoint x: 184, startPoint y: 282, endPoint x: 178, endPoint y: 282, distance: 6.4
drag, startPoint x: 178, startPoint y: 282, endPoint x: 171, endPoint y: 281, distance: 6.6
click at [171, 281] on textarea at bounding box center [394, 288] width 482 height 26
paste textarea "**********"
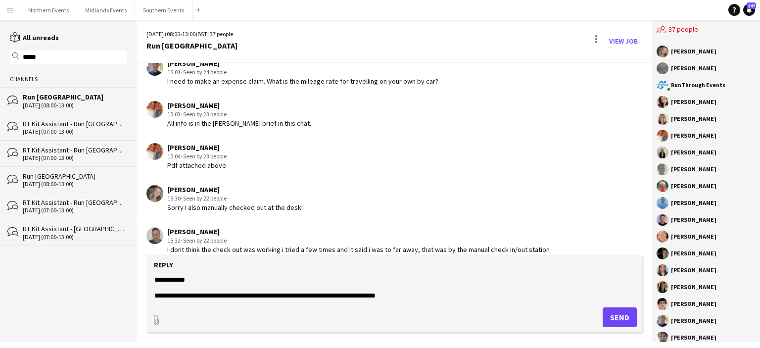
scroll to position [191, 0]
type textarea "**********"
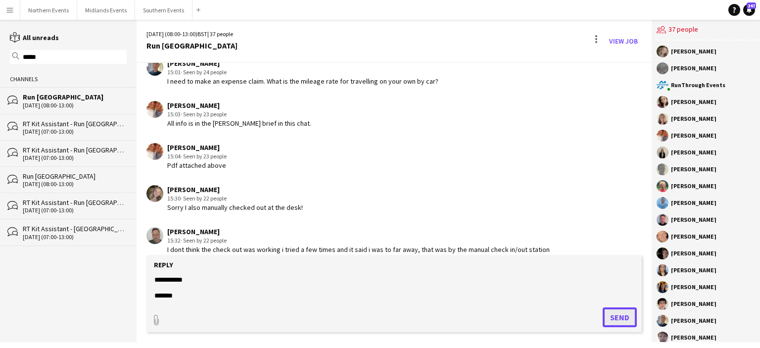
click at [609, 321] on button "Send" at bounding box center [620, 317] width 34 height 20
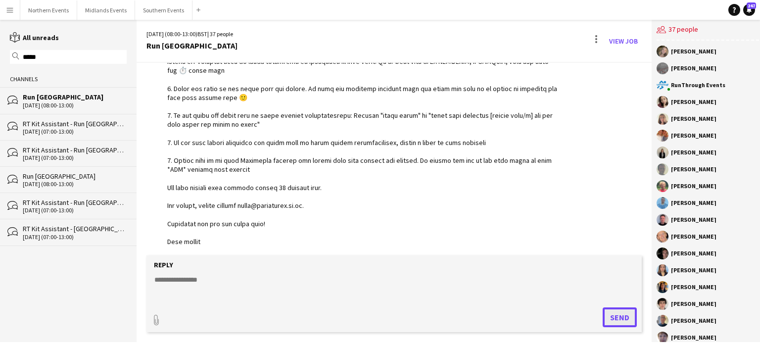
scroll to position [1332, 0]
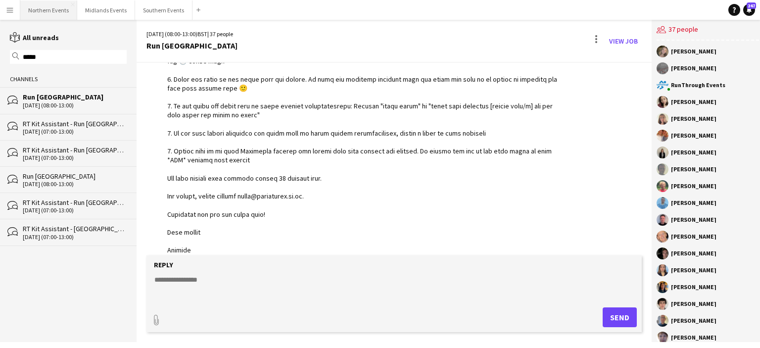
click at [53, 6] on button "Northern Events Close" at bounding box center [48, 9] width 57 height 19
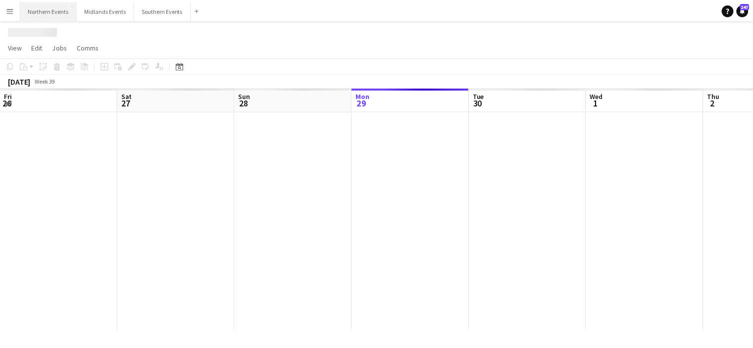
scroll to position [0, 237]
